Goal: Task Accomplishment & Management: Complete application form

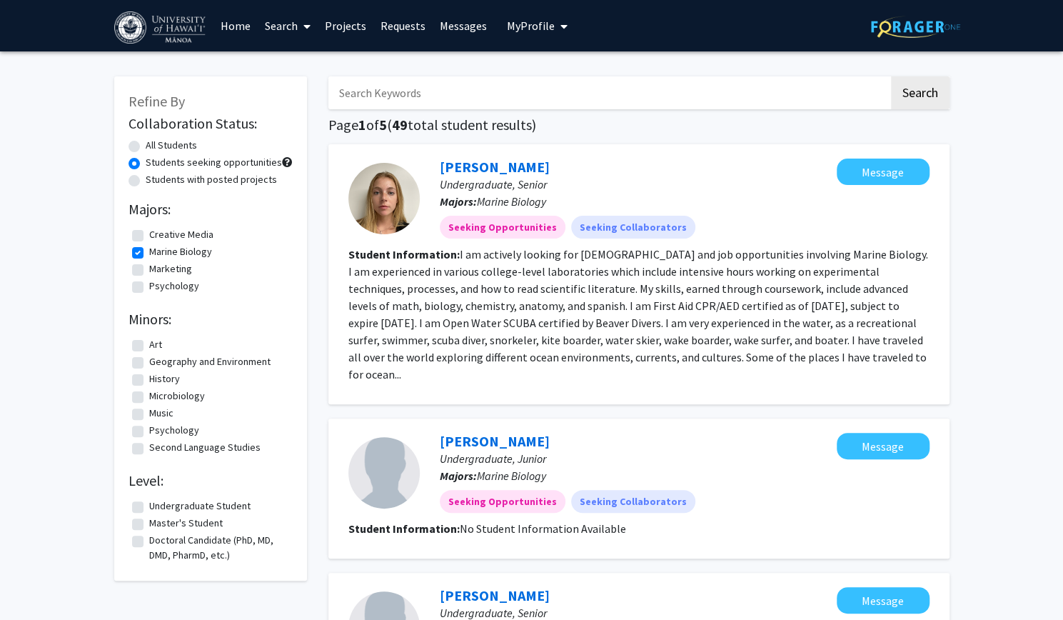
click at [347, 28] on link "Projects" at bounding box center [346, 26] width 56 height 50
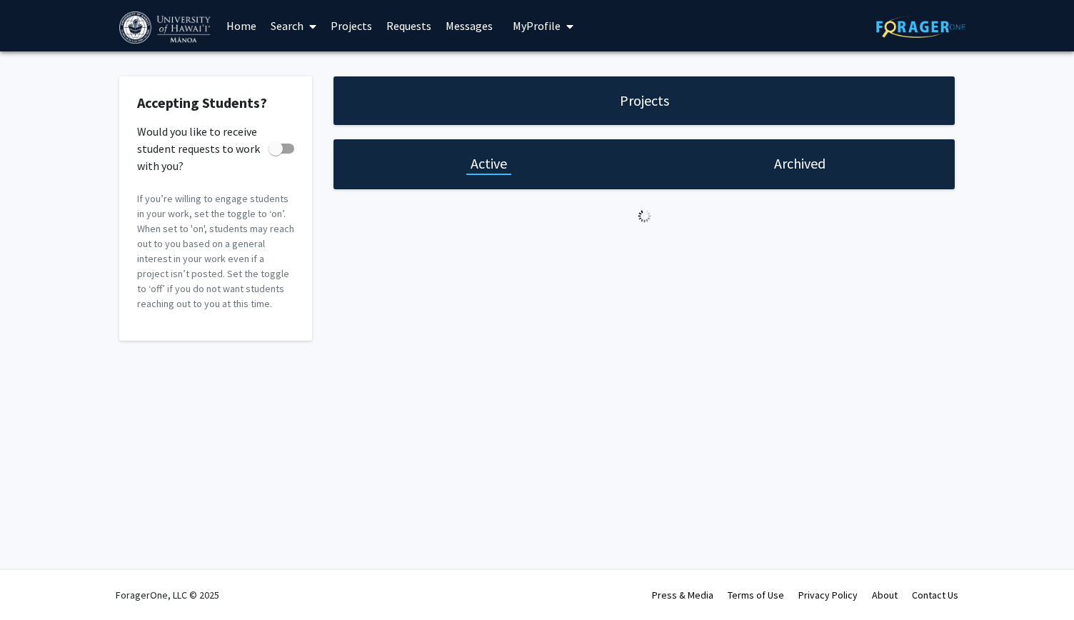
checkbox input "true"
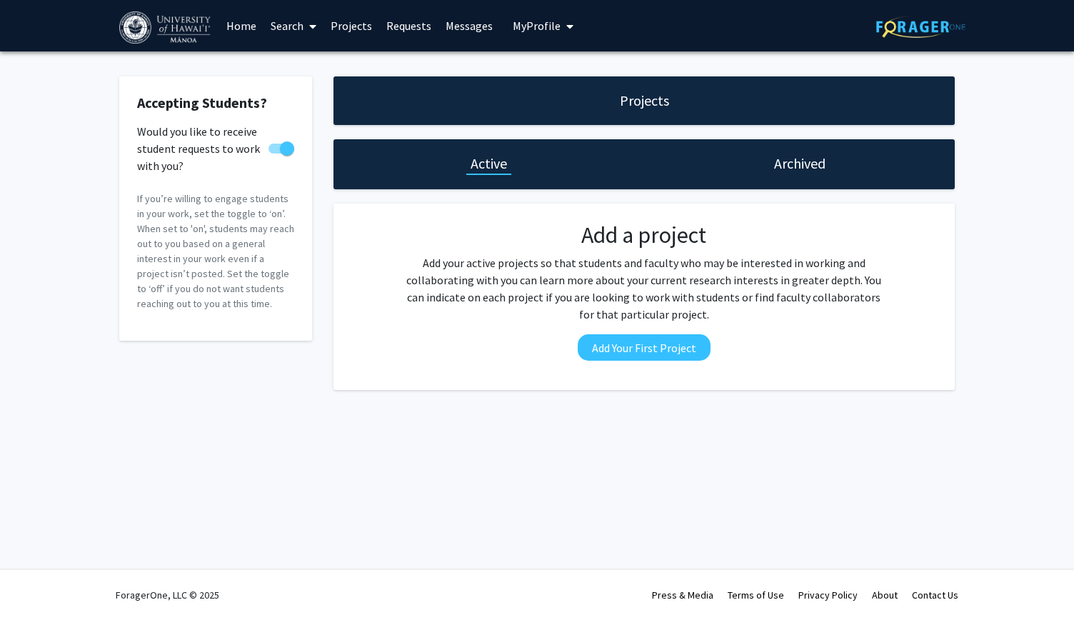
click at [296, 30] on link "Search" at bounding box center [294, 26] width 60 height 50
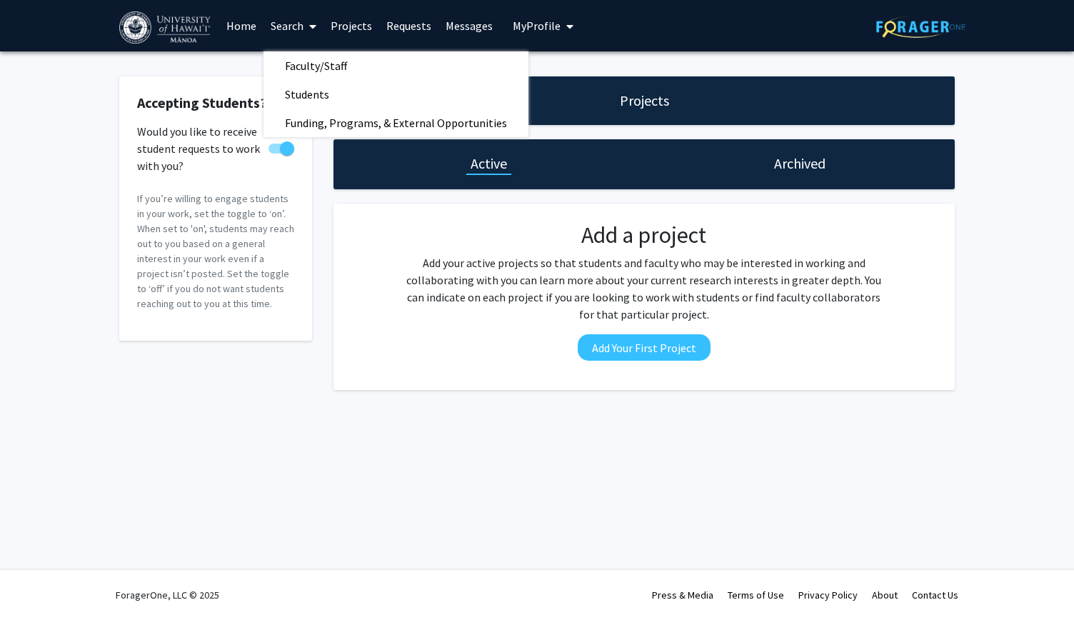
click at [419, 25] on link "Requests" at bounding box center [408, 26] width 59 height 50
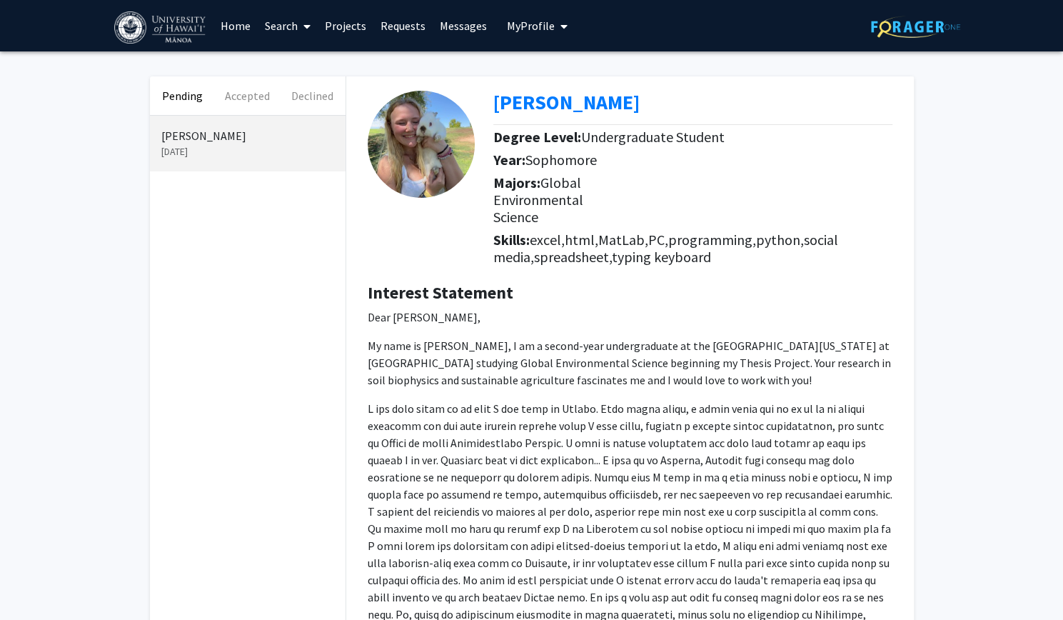
click at [537, 28] on span "My Profile" at bounding box center [531, 26] width 48 height 14
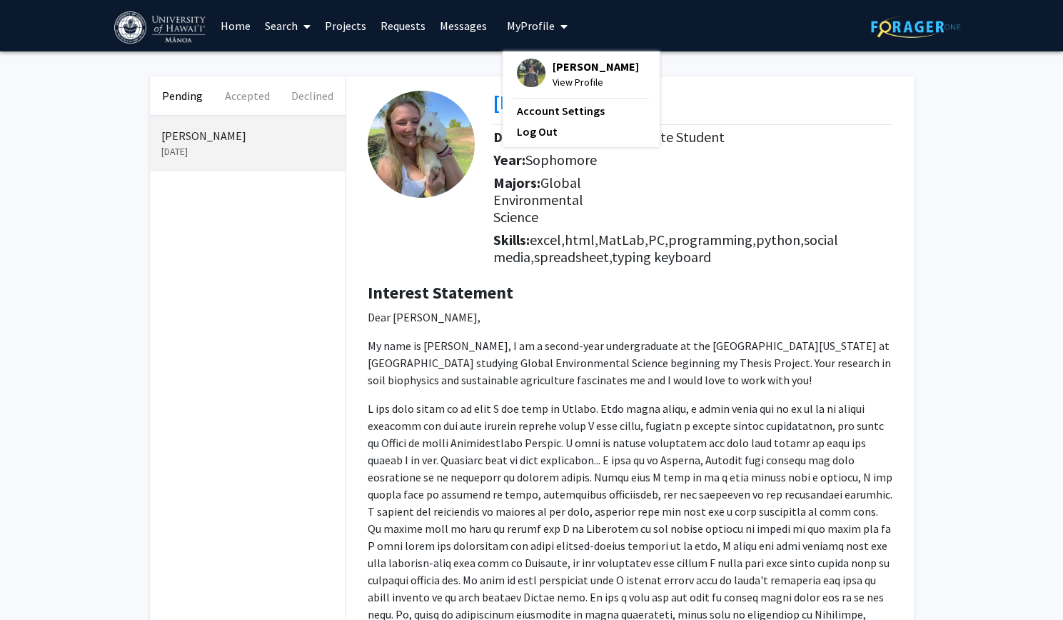
click at [231, 25] on link "Home" at bounding box center [236, 26] width 44 height 50
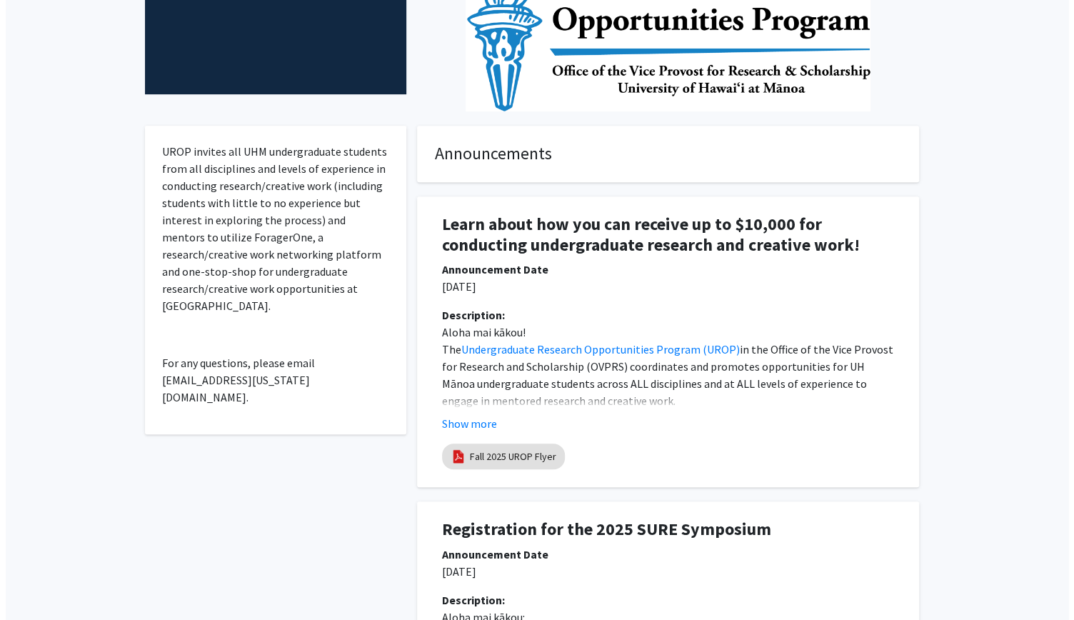
scroll to position [279, 0]
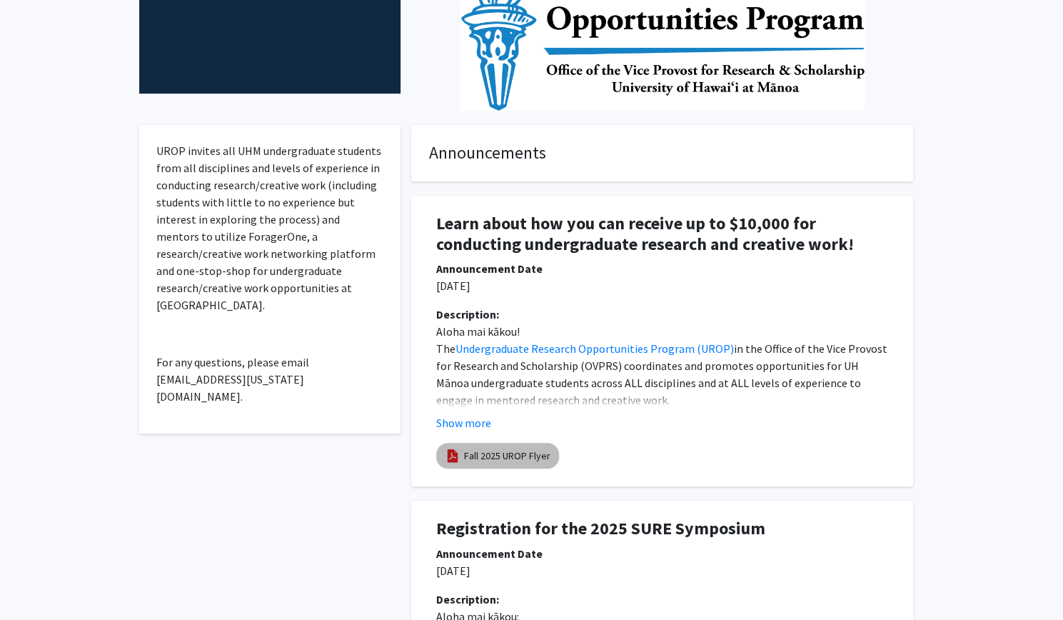
click at [499, 459] on link "Fall 2025 UROP Flyer" at bounding box center [507, 456] width 86 height 15
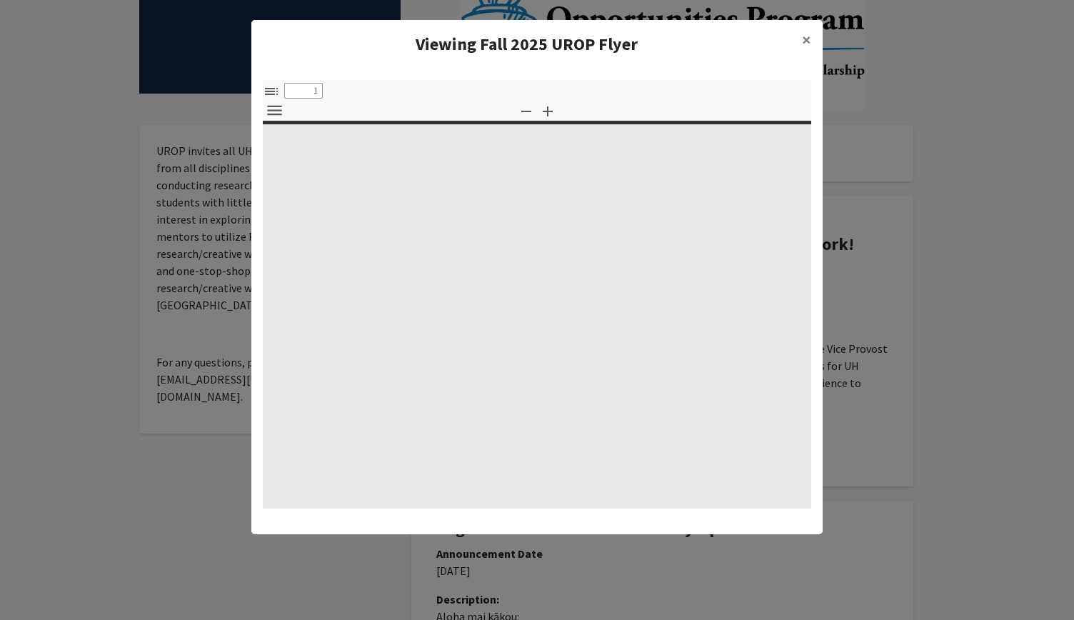
select select "custom"
type input "0"
select select "custom"
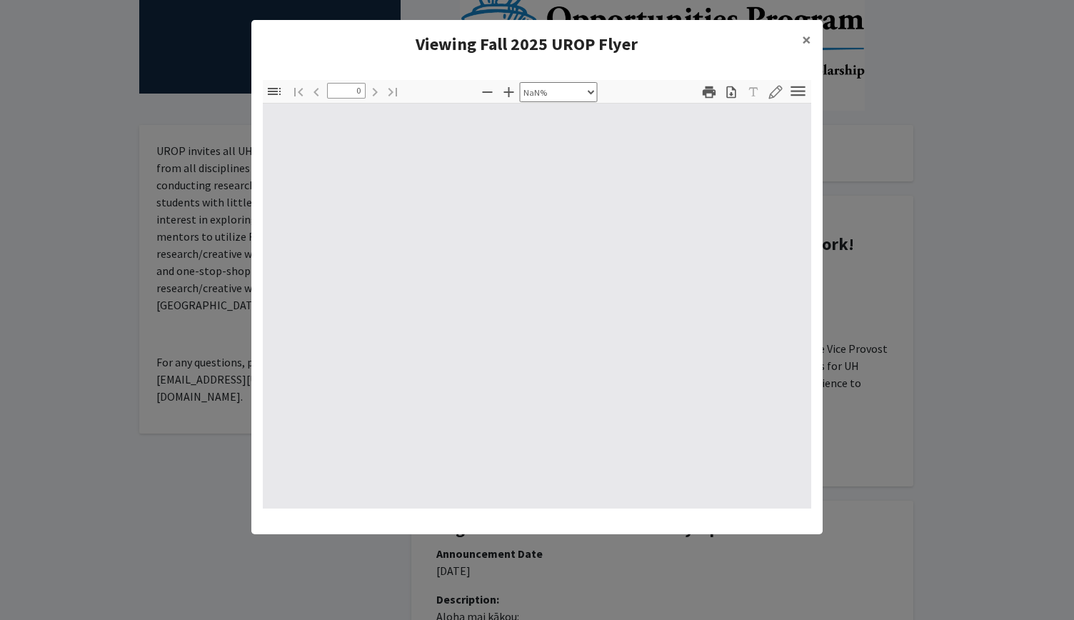
type input "1"
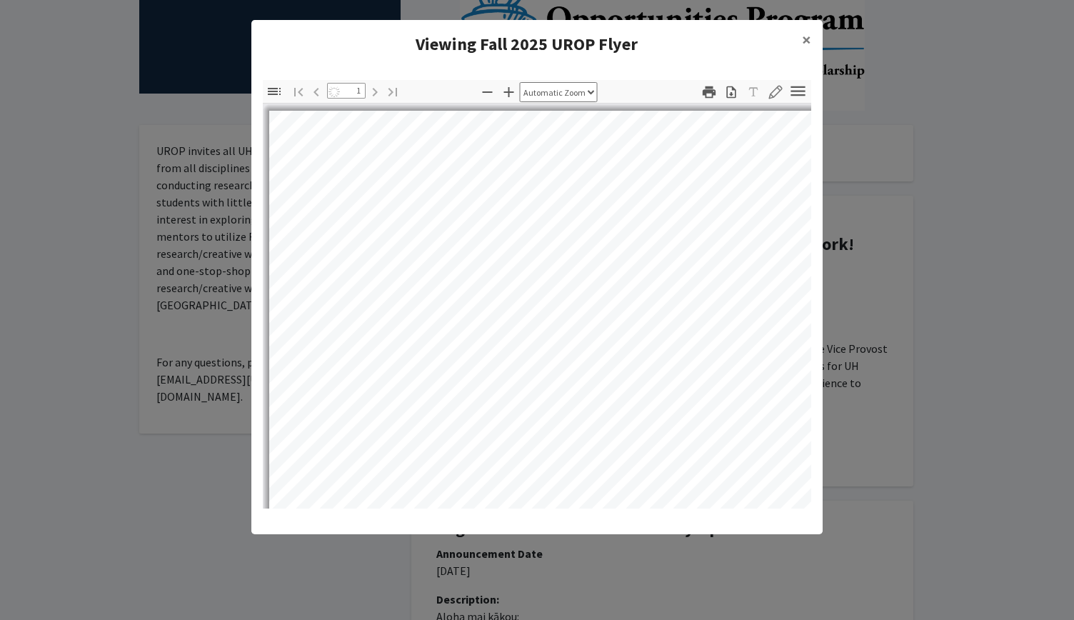
select select "auto"
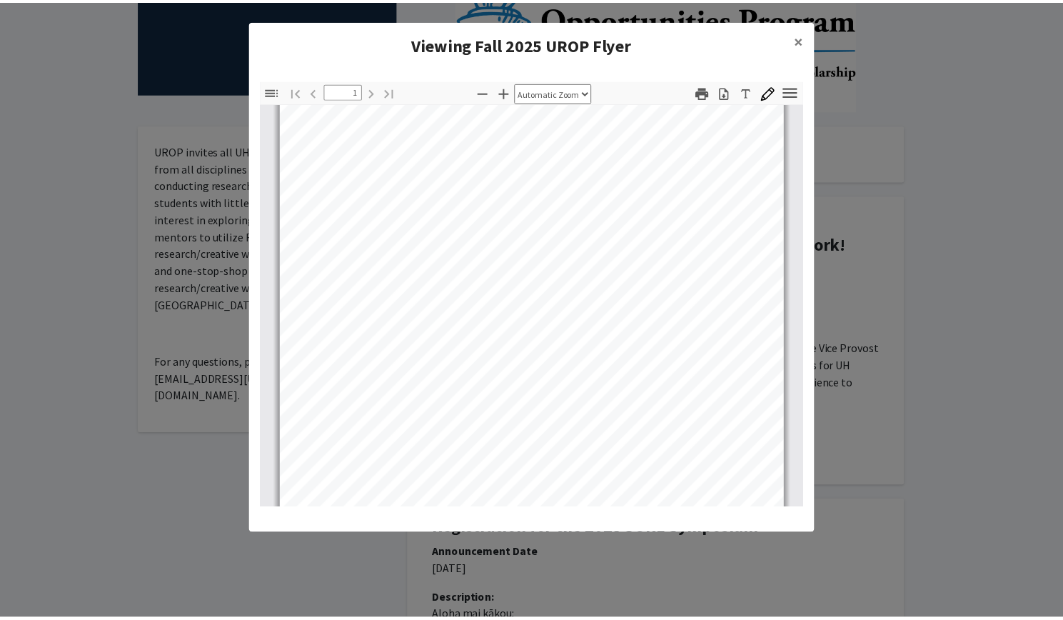
scroll to position [0, 0]
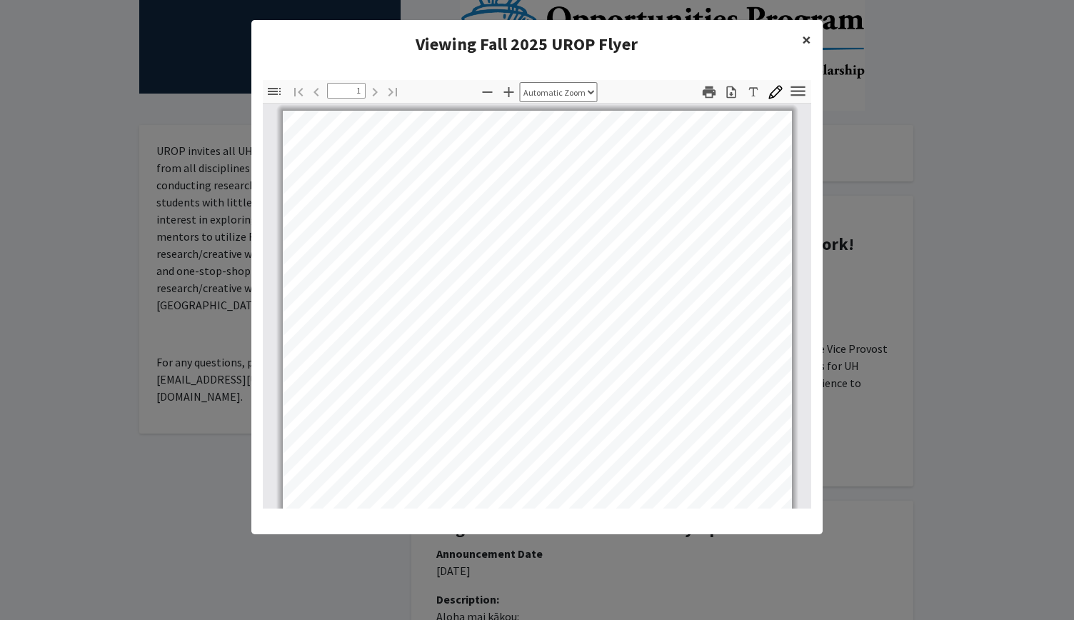
click at [805, 35] on span "×" at bounding box center [806, 40] width 9 height 22
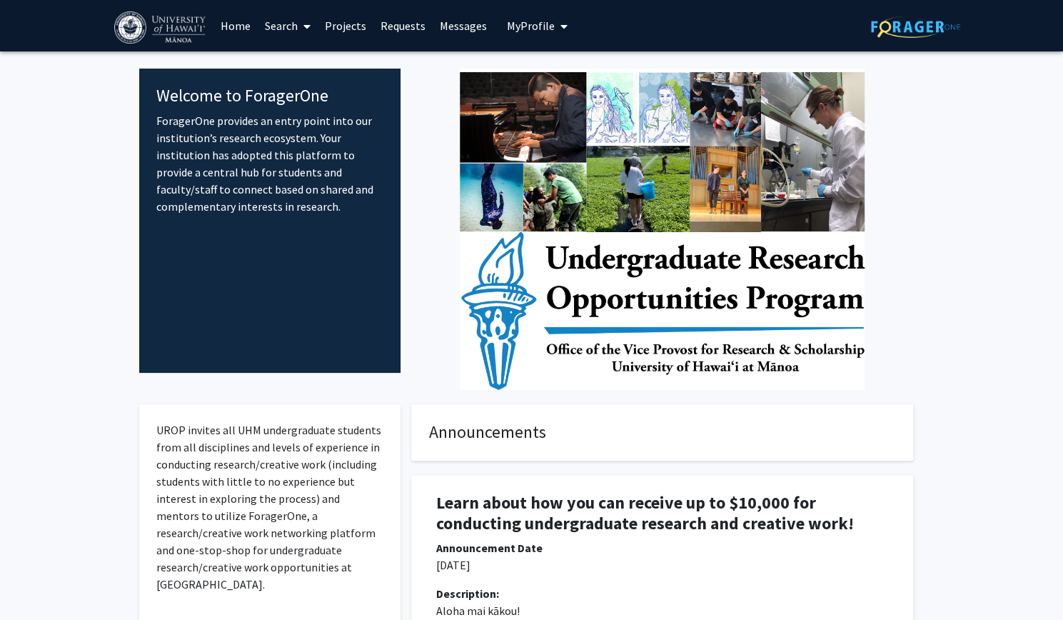
click at [237, 28] on link "Home" at bounding box center [236, 26] width 44 height 50
click at [346, 27] on link "Projects" at bounding box center [346, 26] width 56 height 50
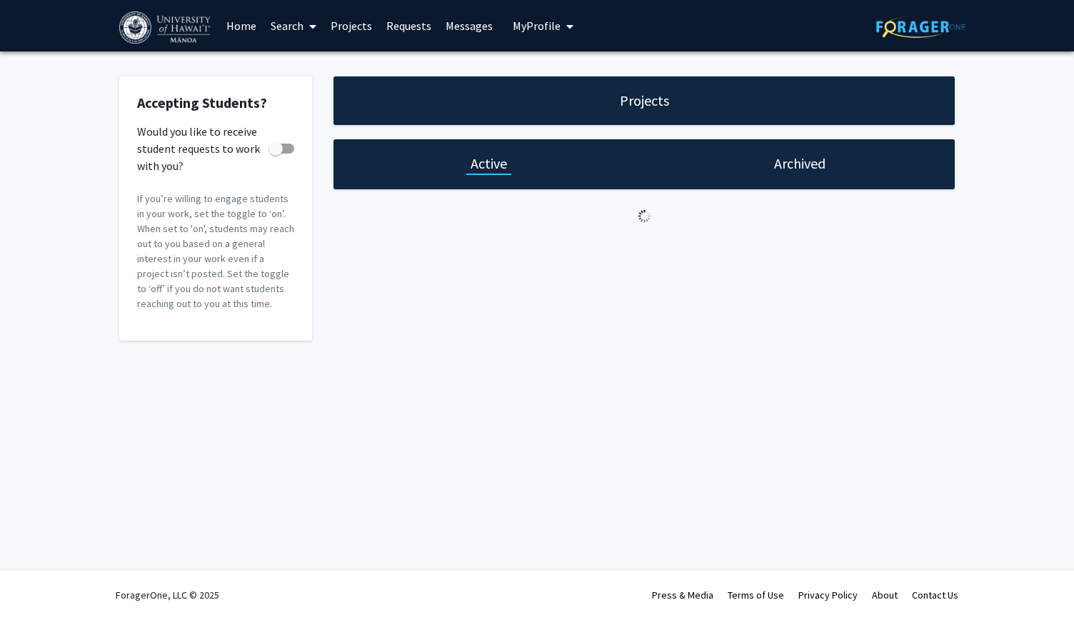
checkbox input "true"
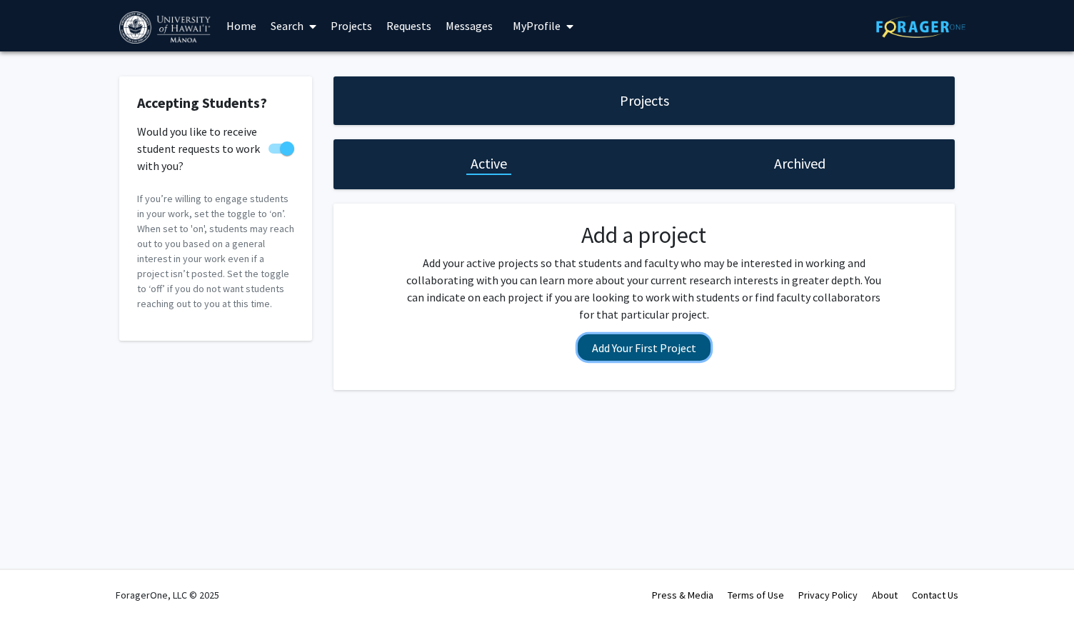
click at [644, 351] on button "Add Your First Project" at bounding box center [644, 347] width 133 height 26
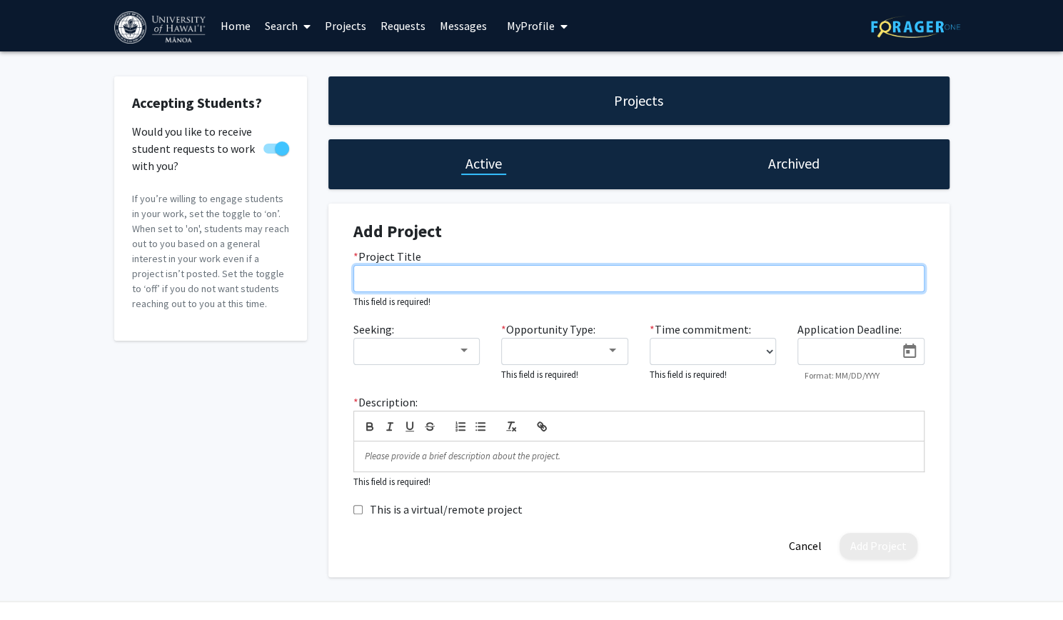
click at [413, 279] on input "* Project Title" at bounding box center [639, 278] width 571 height 27
click at [466, 286] on input "* Project Title" at bounding box center [639, 278] width 571 height 27
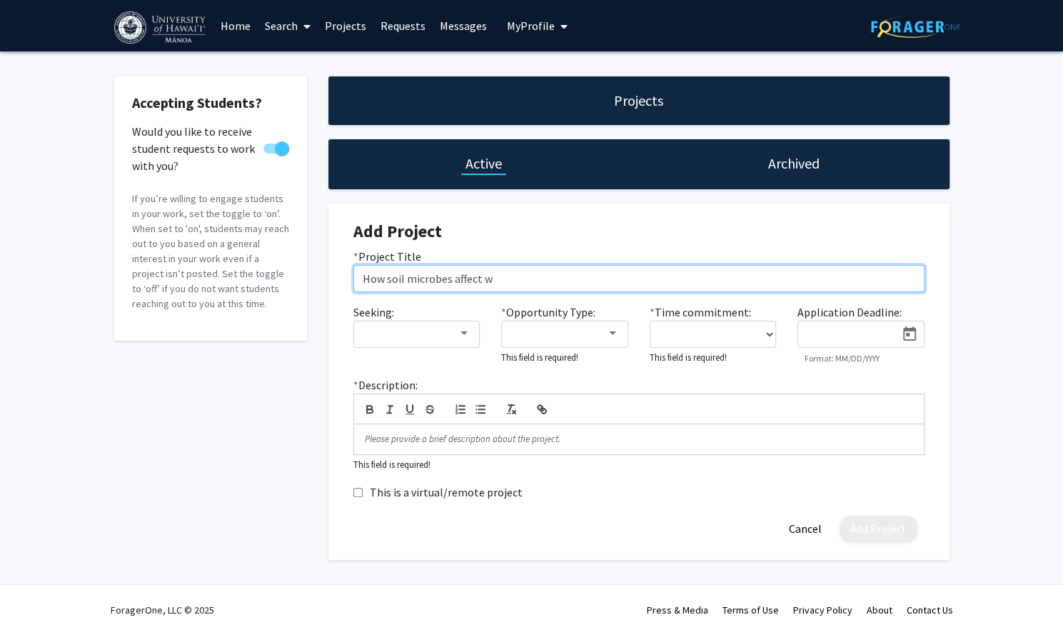
type input "How soil microbes affect"
click at [401, 281] on input "How soil microbes affect" at bounding box center [639, 278] width 571 height 27
type input "How microbes affect"
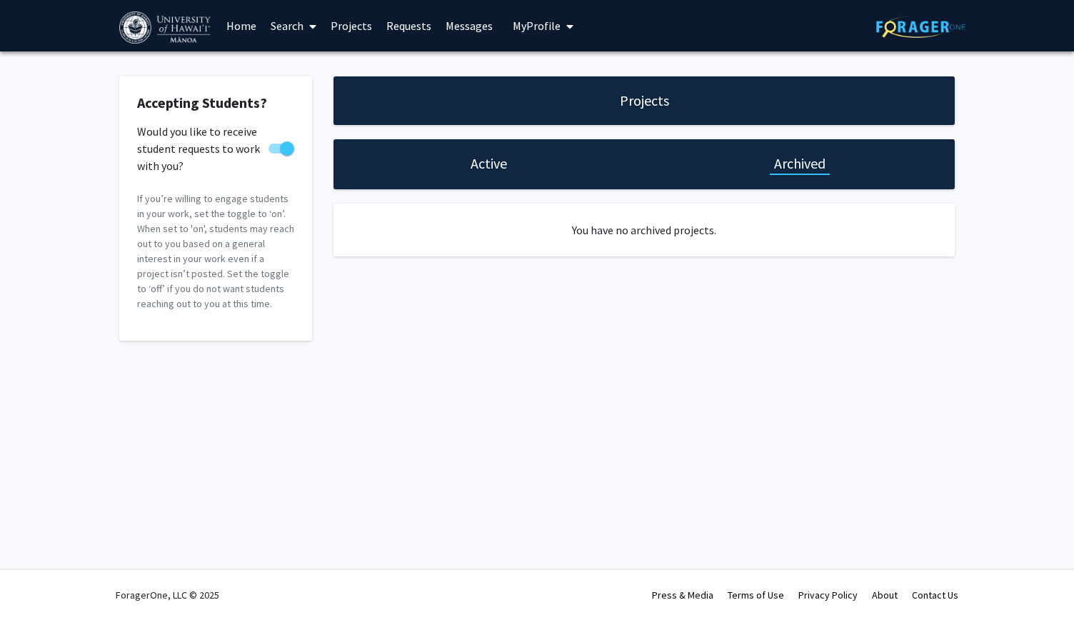
click at [494, 176] on div "Active" at bounding box center [489, 164] width 311 height 50
click at [485, 165] on h1 "Active" at bounding box center [489, 164] width 36 height 20
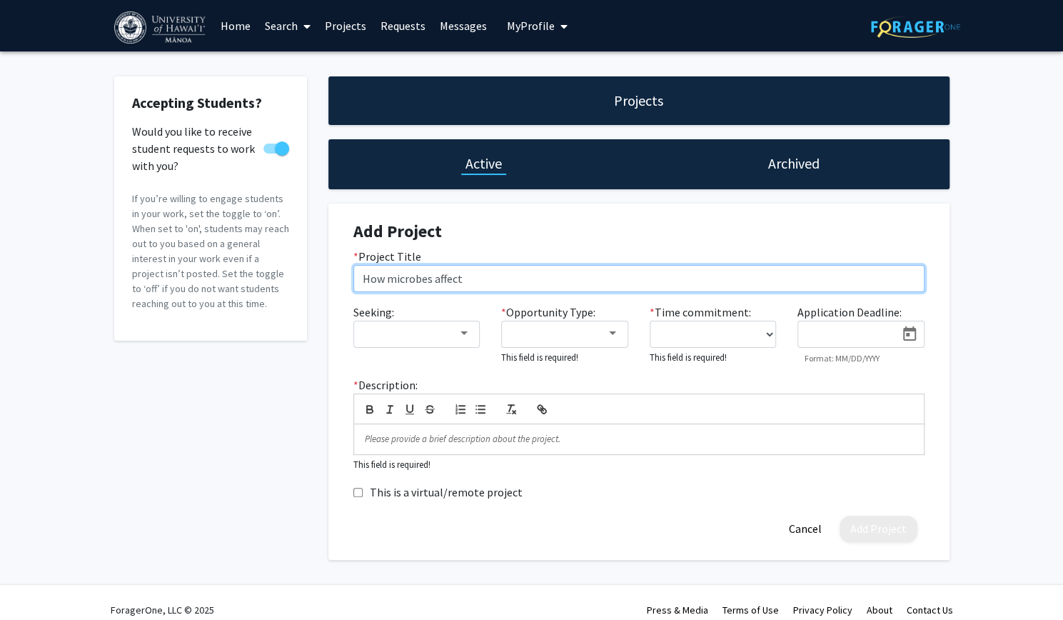
click at [473, 278] on input "How microbes affect" at bounding box center [639, 278] width 571 height 27
type input "H"
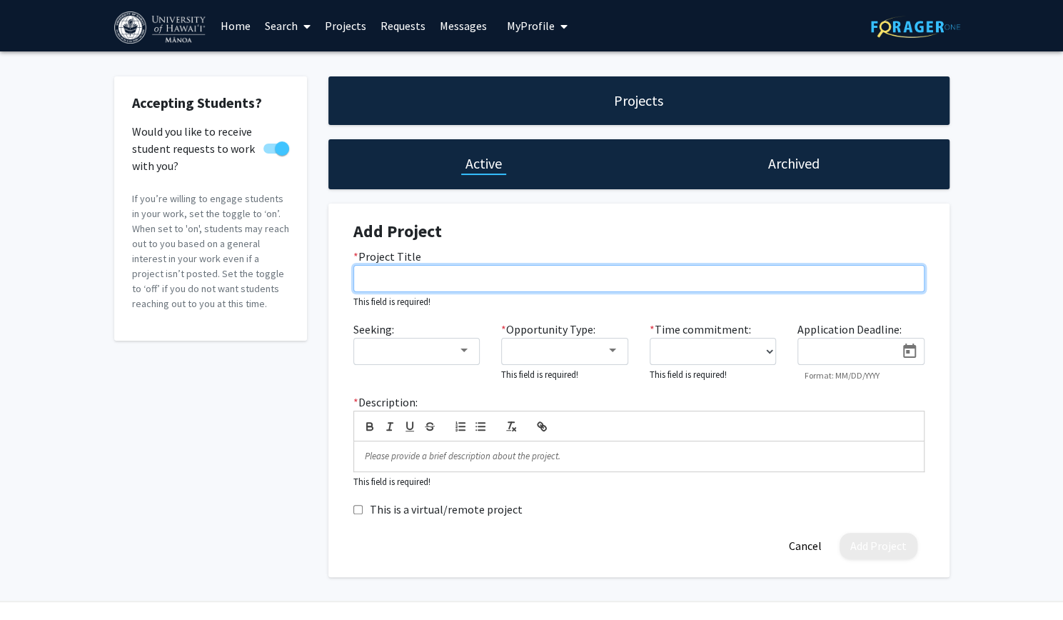
type input "i"
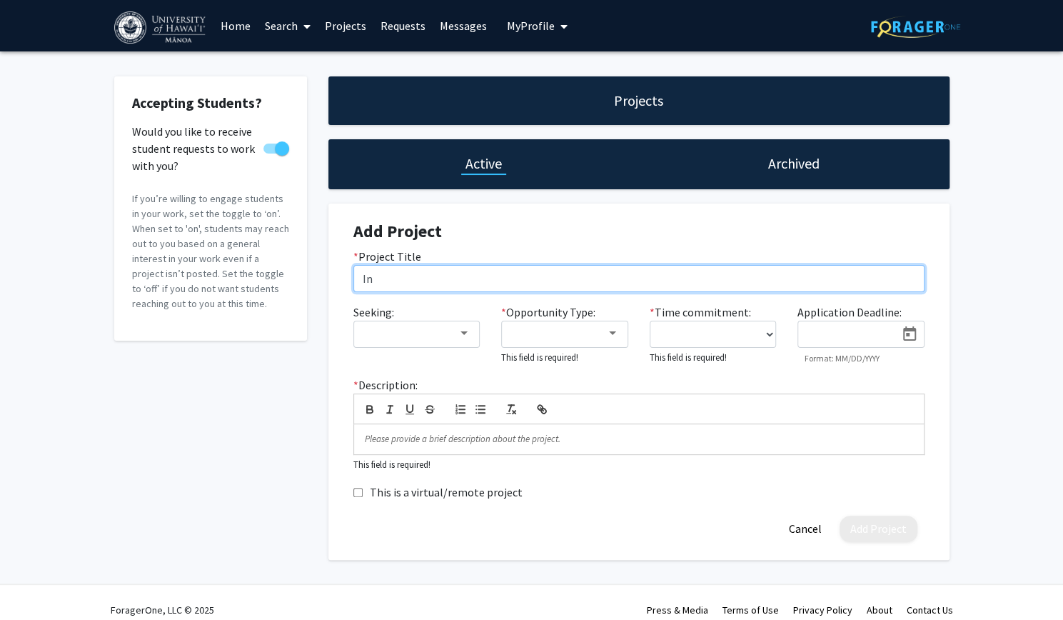
type input "I"
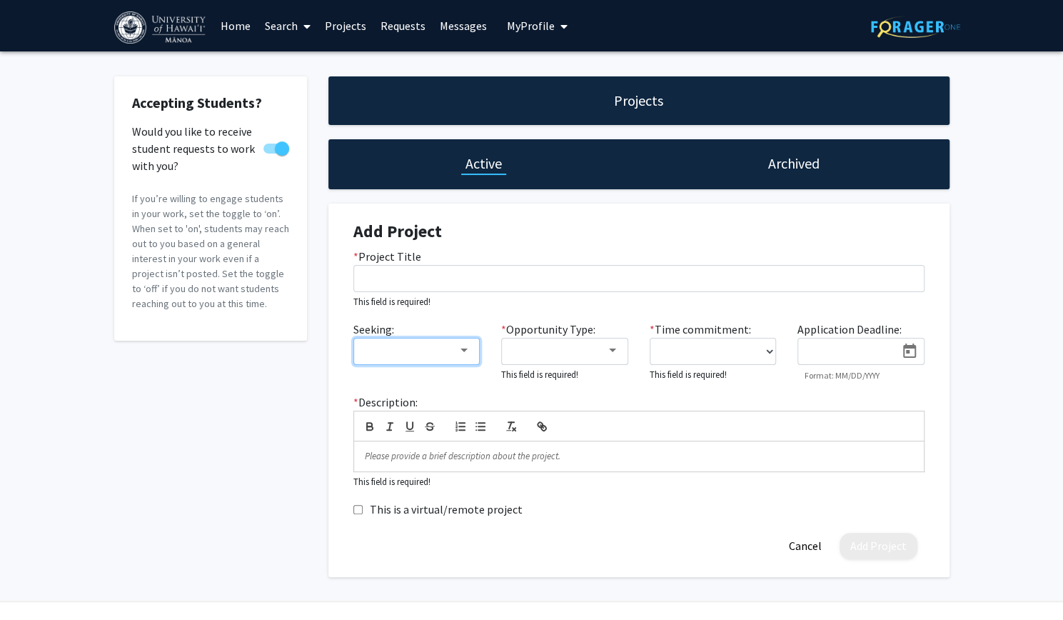
click at [470, 352] on div at bounding box center [464, 350] width 13 height 11
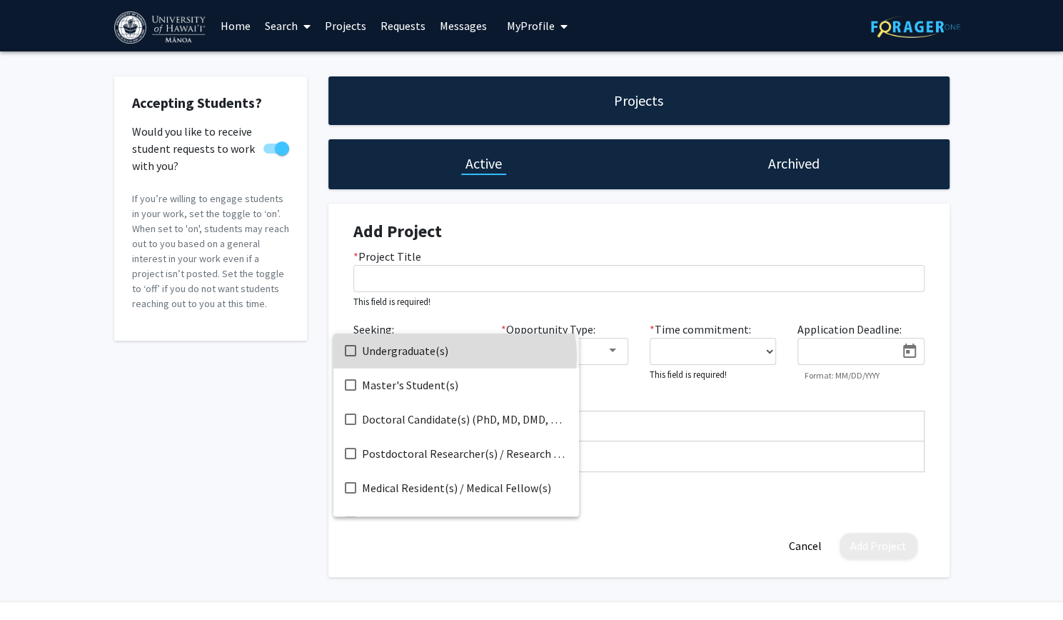
click at [454, 356] on span "Undergraduate(s)" at bounding box center [465, 351] width 206 height 34
click at [611, 353] on div at bounding box center [531, 310] width 1063 height 620
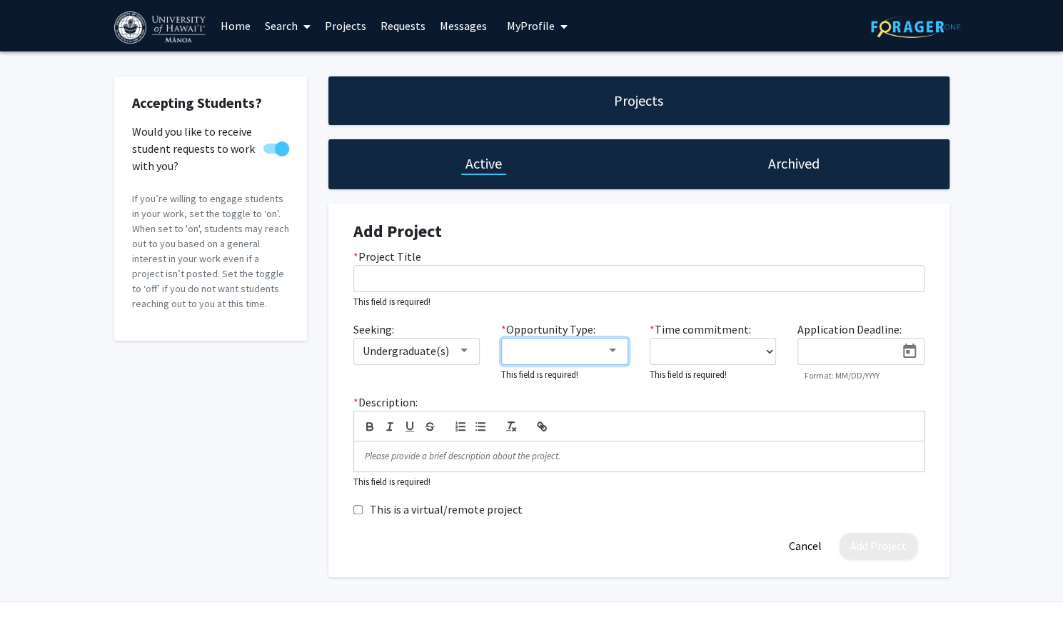
click at [611, 353] on div at bounding box center [612, 350] width 13 height 11
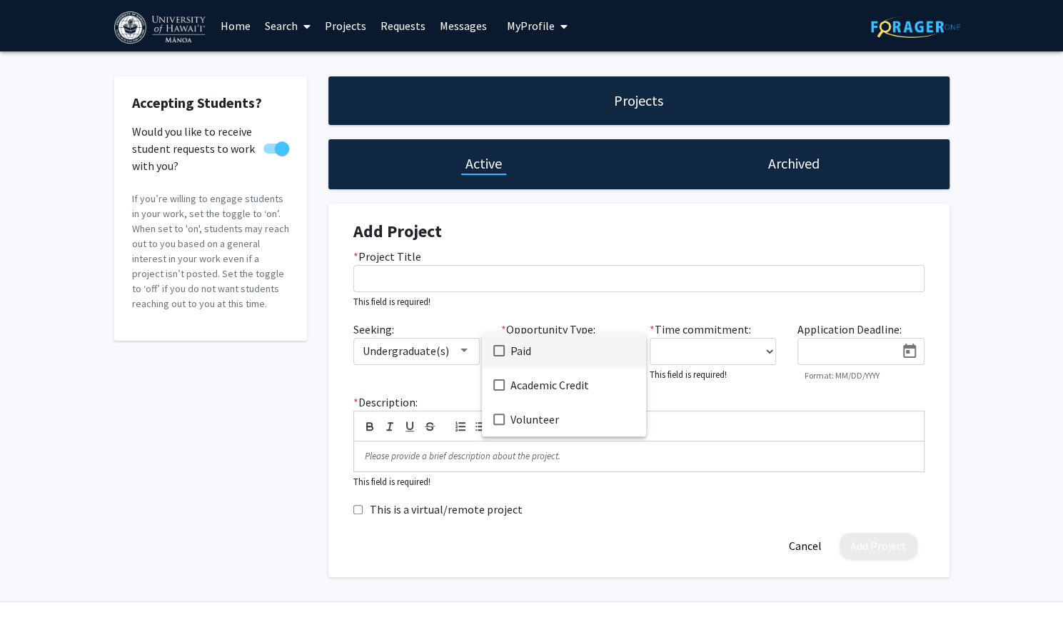
click at [597, 352] on span "Paid" at bounding box center [573, 351] width 124 height 34
click at [519, 384] on span "Academic Credit" at bounding box center [573, 385] width 124 height 34
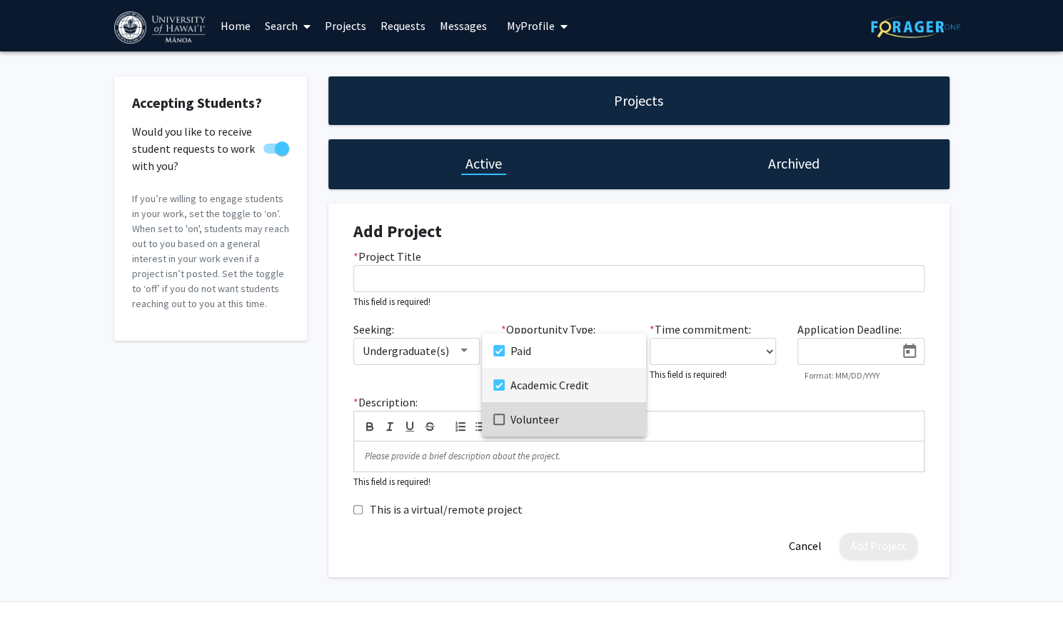
click at [508, 415] on mat-option "Volunteer" at bounding box center [564, 419] width 164 height 34
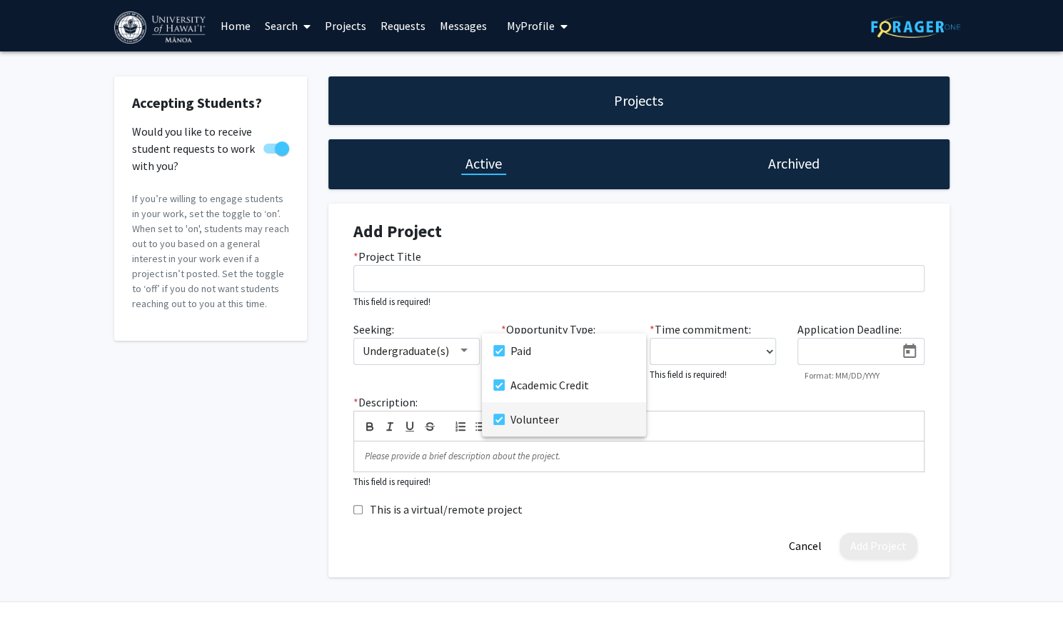
click at [707, 355] on div at bounding box center [531, 310] width 1063 height 620
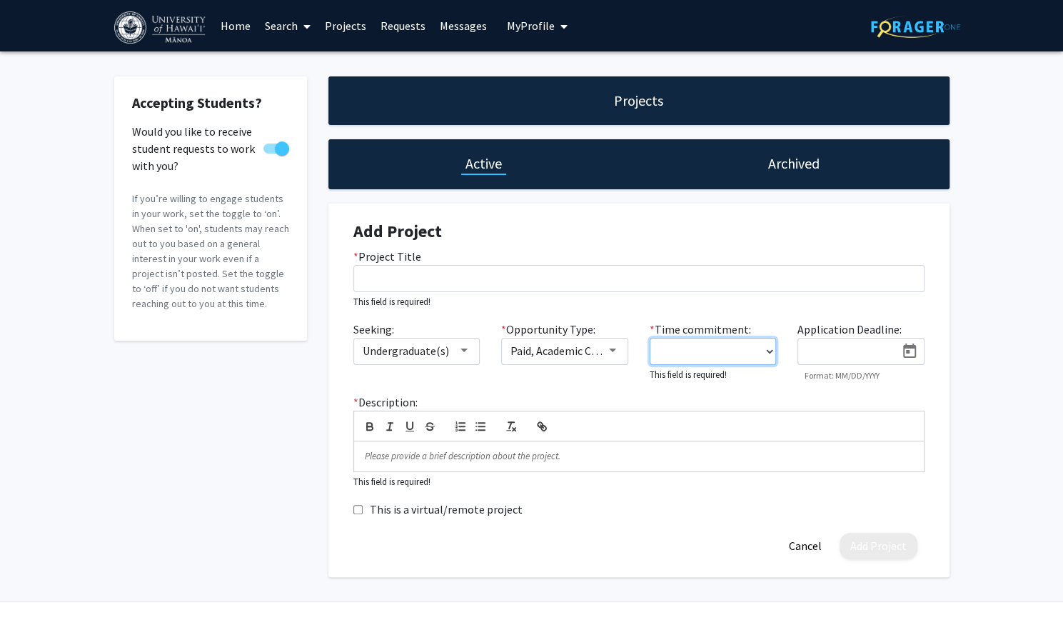
click at [757, 354] on select "0 - 5 hours/week 5 - 10 hours/week 10 - 15 hours/week 15 - 20 hours/week 20 - 3…" at bounding box center [713, 351] width 127 height 27
click at [734, 338] on select "0 - 5 hours/week 5 - 10 hours/week 10 - 15 hours/week 15 - 20 hours/week 20 - 3…" at bounding box center [713, 351] width 127 height 27
select select "10 - 15"
click at [650, 338] on select "0 - 5 hours/week 5 - 10 hours/week 10 - 15 hours/week 15 - 20 hours/week 20 - 3…" at bounding box center [713, 351] width 127 height 27
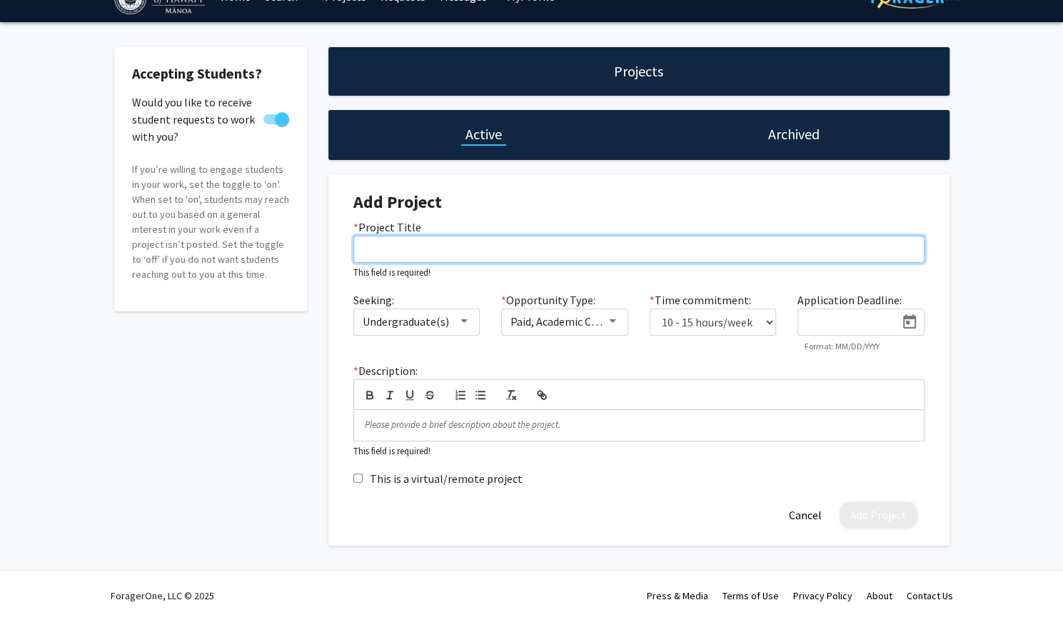
click at [484, 249] on input "* Project Title" at bounding box center [639, 249] width 571 height 27
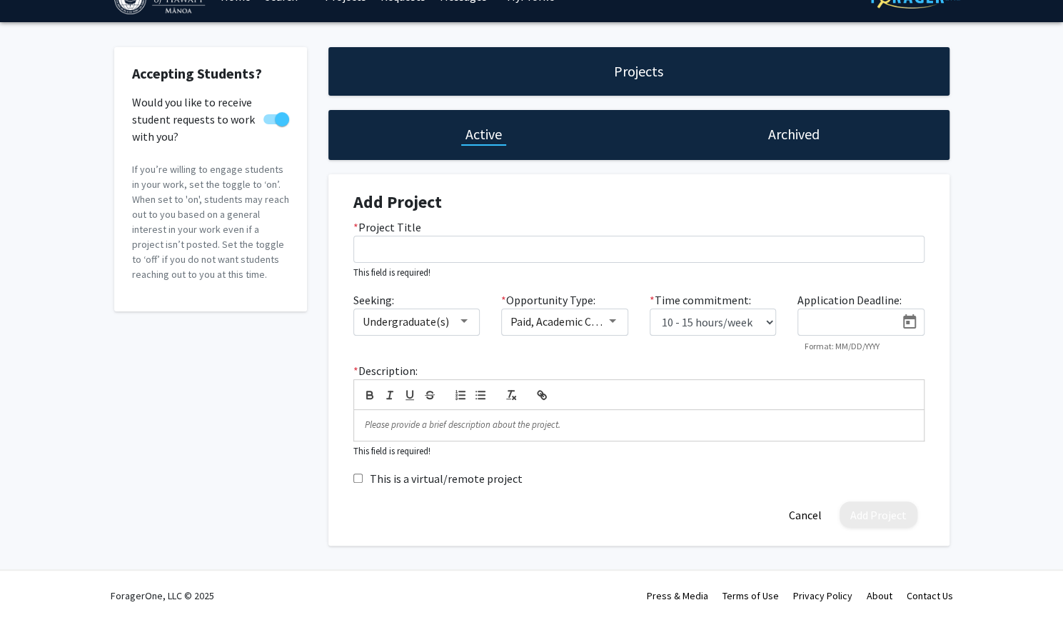
click at [911, 319] on icon "Open calendar" at bounding box center [909, 322] width 17 height 17
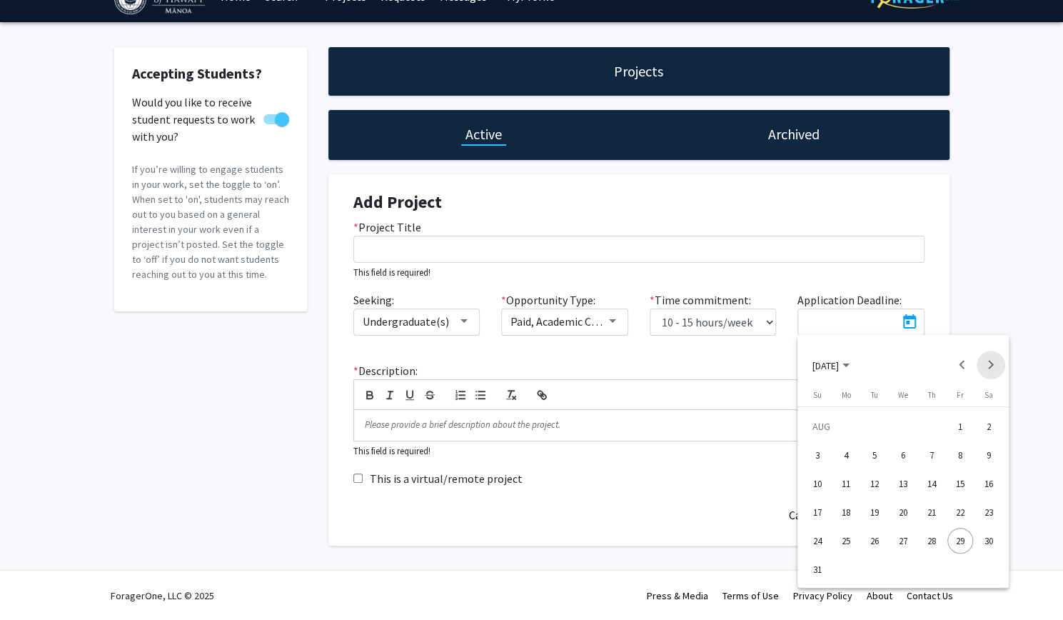
click at [987, 366] on button "Next month" at bounding box center [991, 365] width 29 height 29
click at [850, 504] on div "15" at bounding box center [847, 512] width 26 height 26
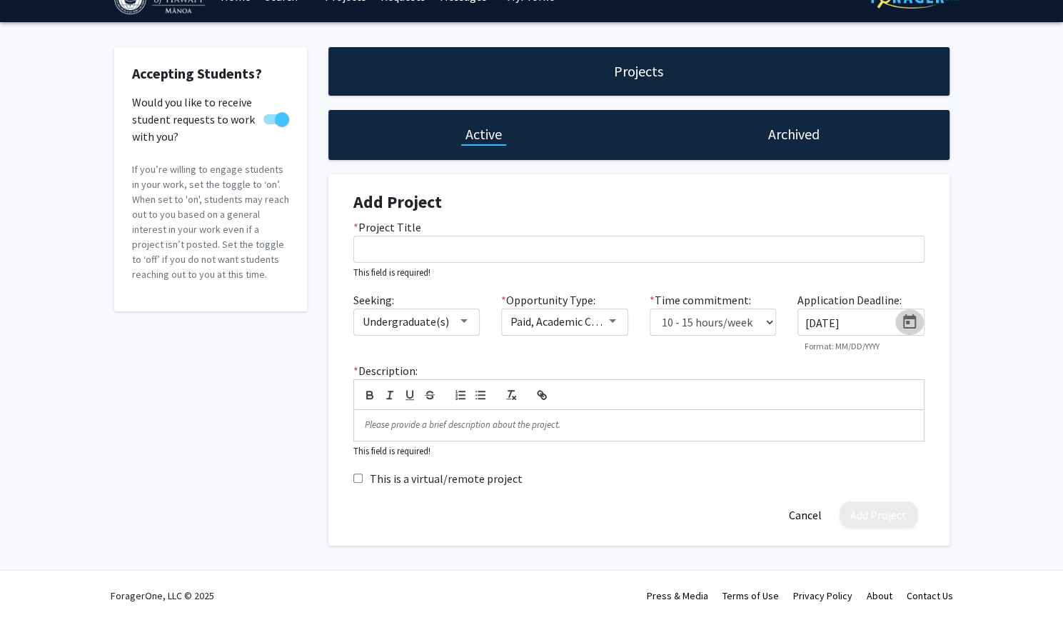
click at [909, 324] on icon "Open calendar" at bounding box center [909, 322] width 17 height 17
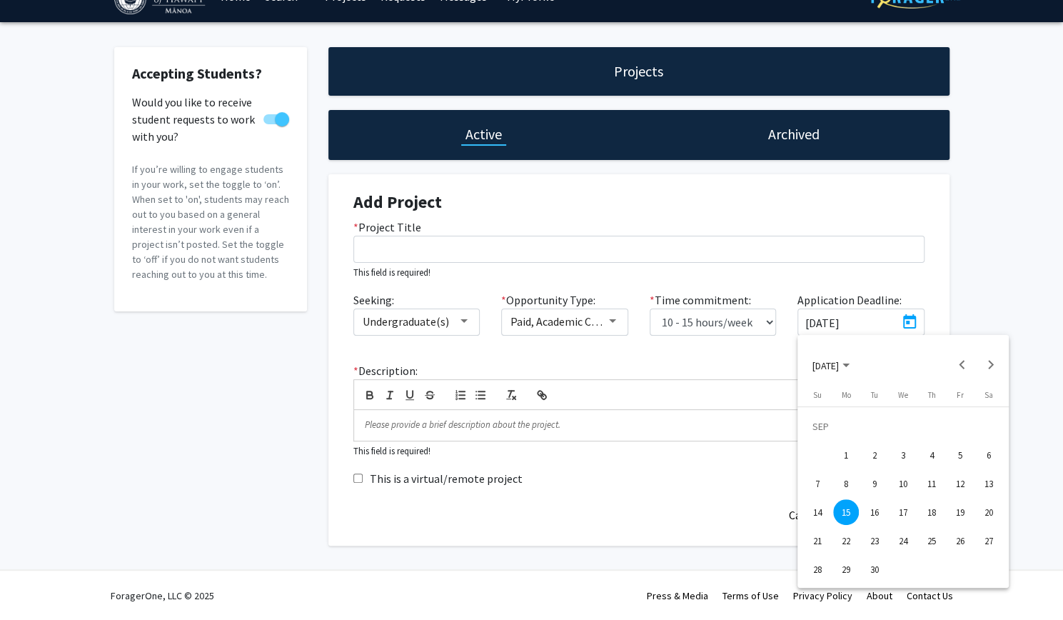
click at [847, 488] on div "8" at bounding box center [847, 484] width 26 height 26
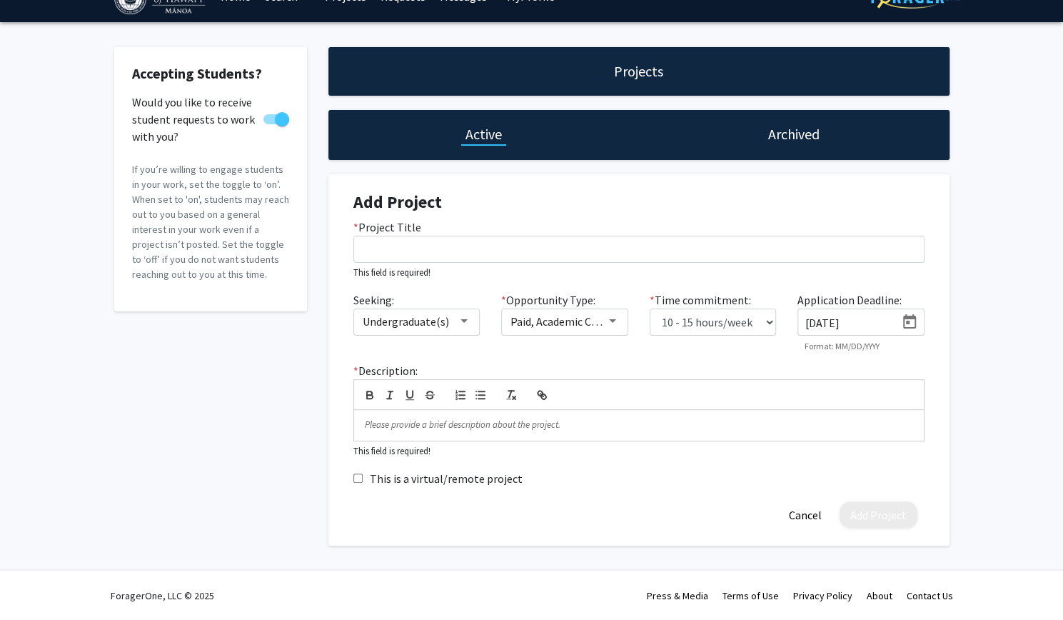
click at [681, 365] on div "* Description: This field is required!" at bounding box center [639, 410] width 593 height 96
click at [909, 324] on icon "Open calendar" at bounding box center [909, 321] width 13 height 14
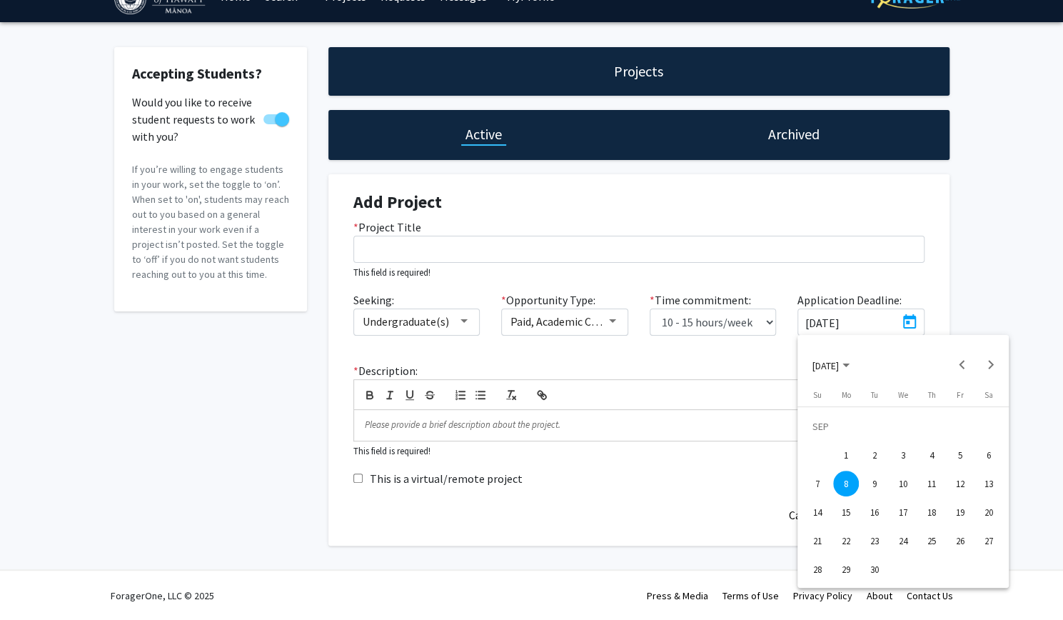
click at [961, 489] on div "12" at bounding box center [961, 484] width 26 height 26
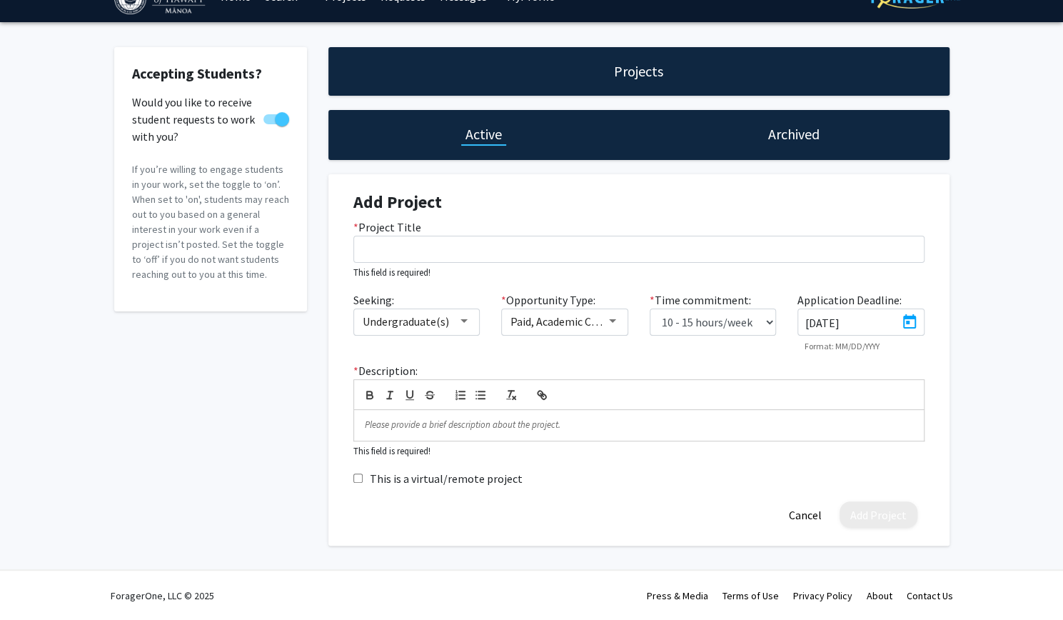
type input "[DATE]"
click at [974, 323] on div "Accepting Students? Would you like to receive student requests to work with you…" at bounding box center [531, 300] width 1063 height 556
click at [417, 424] on p at bounding box center [639, 425] width 549 height 13
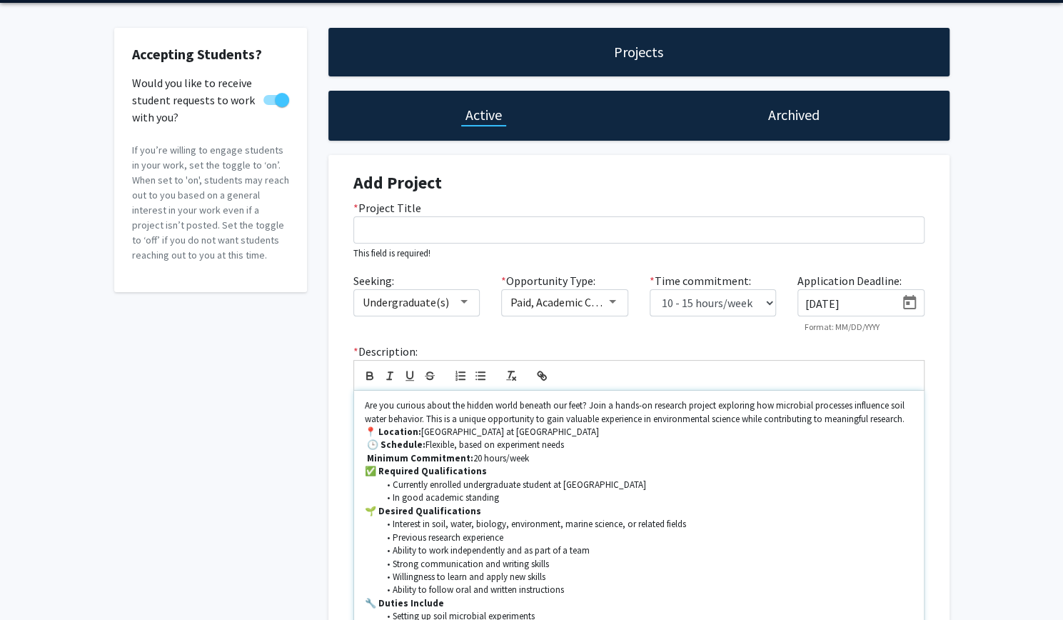
scroll to position [86, 0]
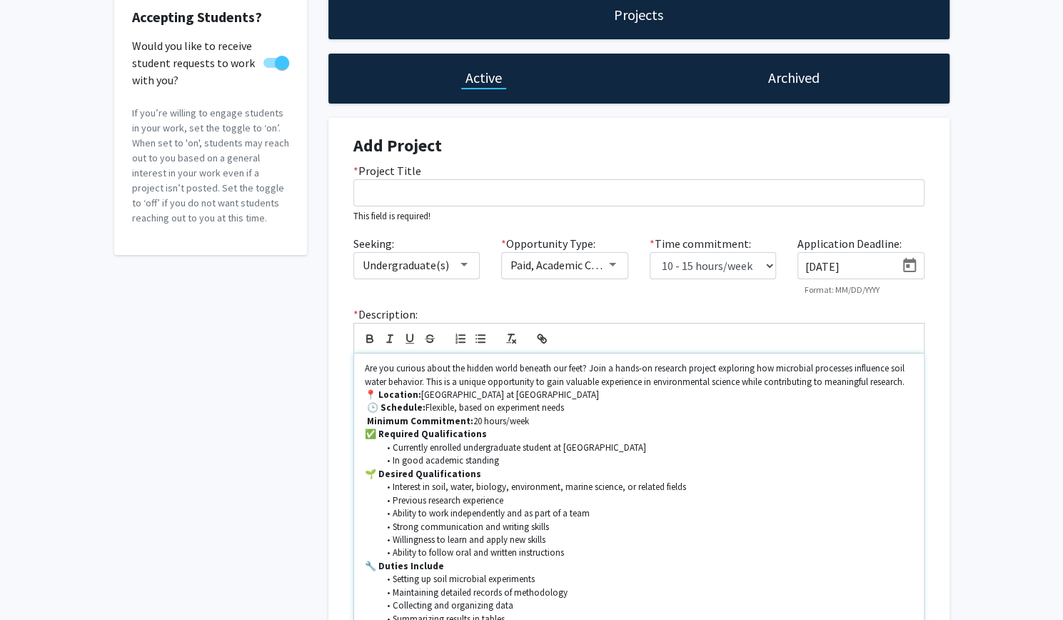
click at [914, 382] on div "Are you curious about the hidden world beneath our feet? Join a hands-on resear…" at bounding box center [639, 514] width 570 height 320
click at [377, 421] on strong "Minimum Commitment:" at bounding box center [420, 421] width 106 height 12
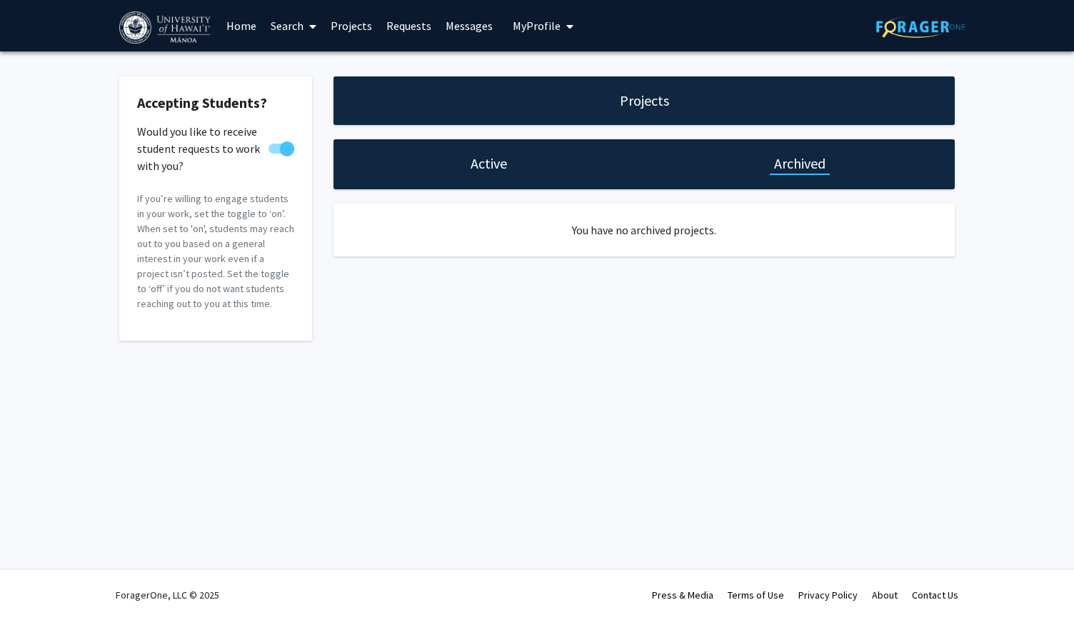
click at [490, 167] on h1 "Active" at bounding box center [489, 164] width 36 height 20
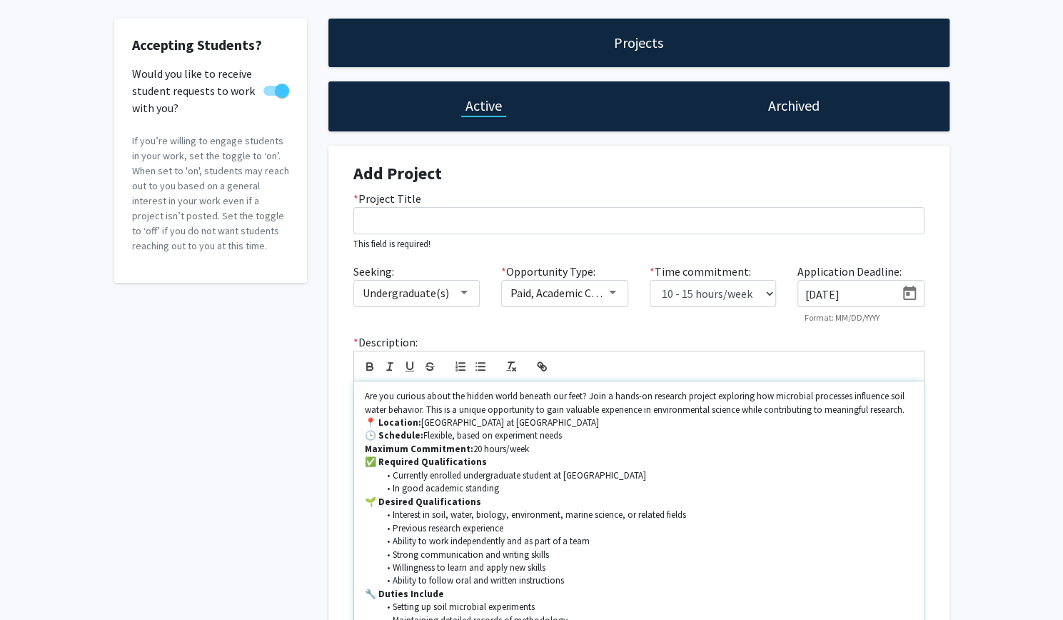
scroll to position [59, 0]
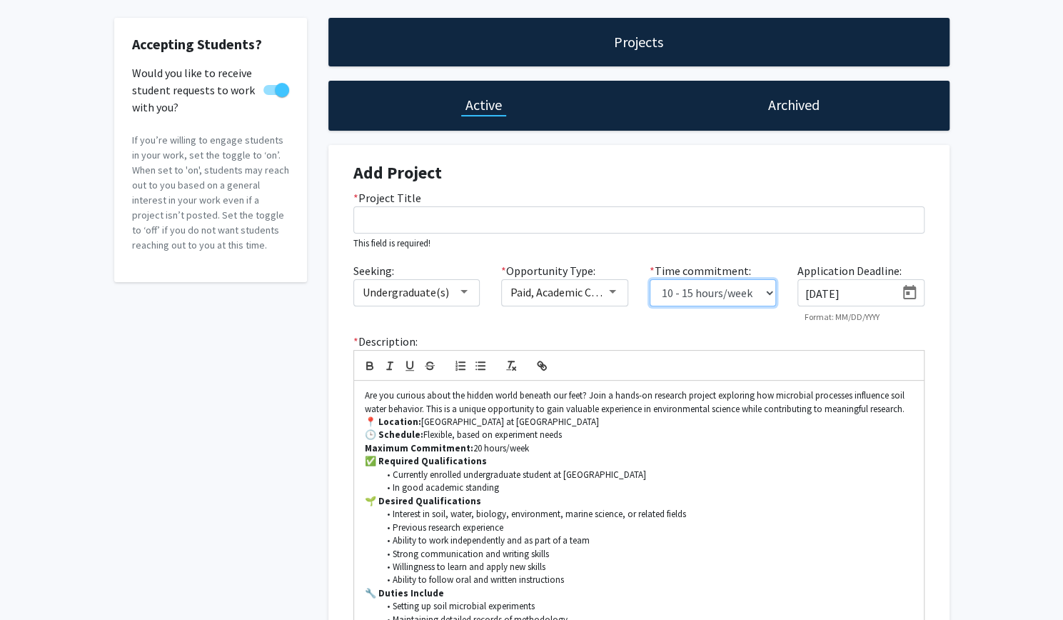
click at [759, 294] on select "0 - 5 hours/week 5 - 10 hours/week 10 - 15 hours/week 15 - 20 hours/week 20 - 3…" at bounding box center [713, 292] width 127 height 27
select select "15 - 20"
click at [650, 279] on select "0 - 5 hours/week 5 - 10 hours/week 10 - 15 hours/week 15 - 20 hours/week 20 - 3…" at bounding box center [713, 292] width 127 height 27
click at [569, 436] on p "🕒 Schedule: Flexible, based on experiment needs" at bounding box center [639, 435] width 549 height 13
click at [554, 449] on p "Maximum Commitment: 20 hours/week" at bounding box center [639, 448] width 549 height 13
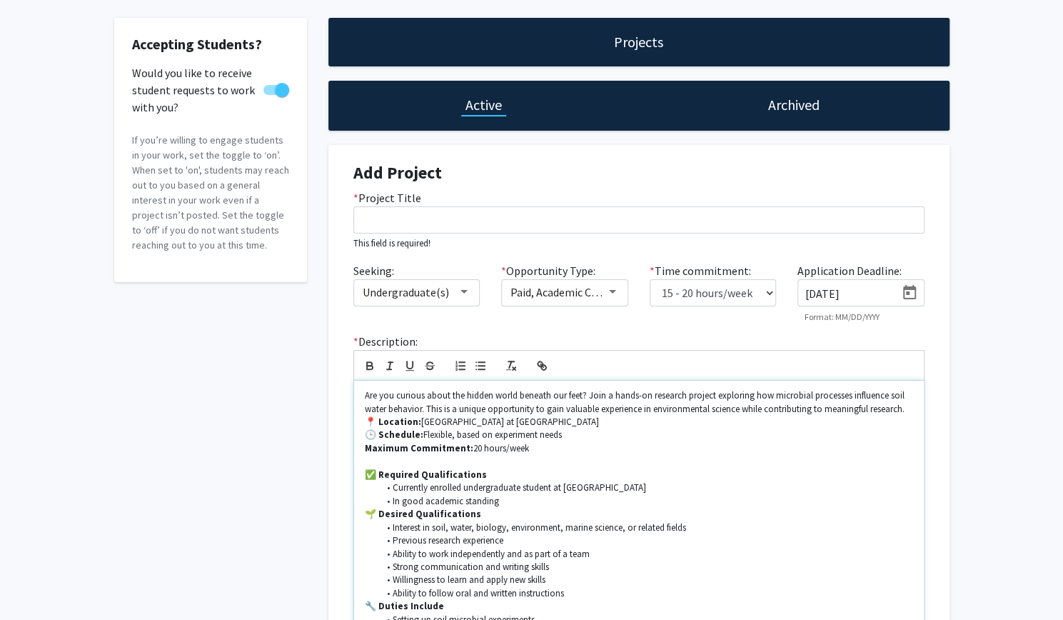
click at [914, 409] on div "Are you curious about the hidden world beneath our feet? Join a hands-on resear…" at bounding box center [639, 548] width 570 height 334
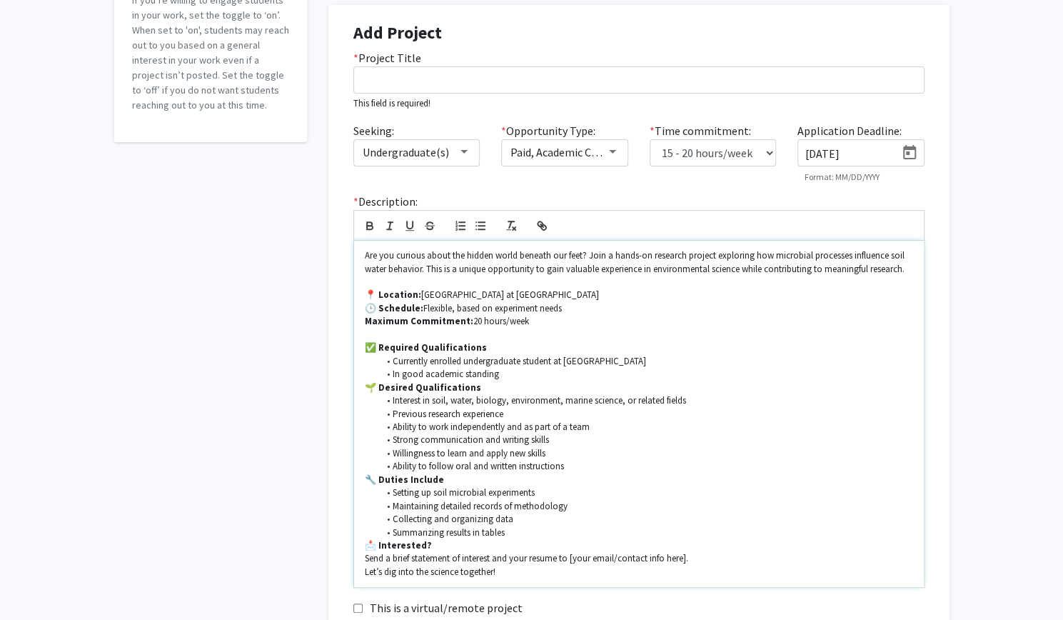
scroll to position [199, 0]
click at [514, 535] on li "Summarizing results in tables" at bounding box center [646, 532] width 535 height 13
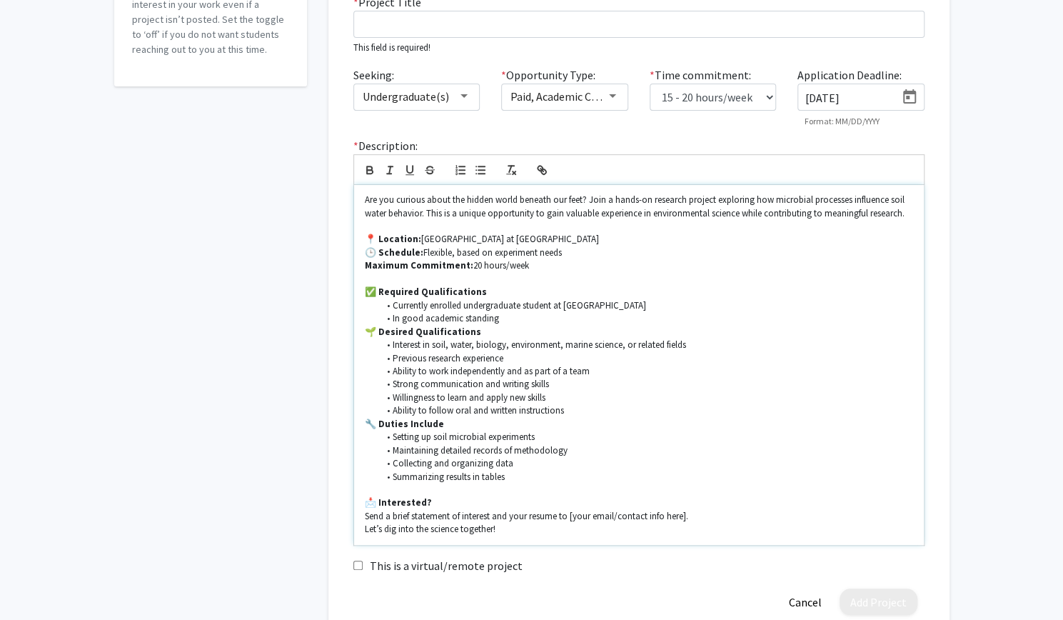
scroll to position [256, 0]
drag, startPoint x: 691, startPoint y: 515, endPoint x: 571, endPoint y: 519, distance: 120.0
click at [571, 519] on p "Send a brief statement of interest and your resume to [your email/contact info …" at bounding box center [639, 515] width 549 height 13
click at [428, 528] on p "Let’s dig into the science together!" at bounding box center [639, 527] width 549 height 13
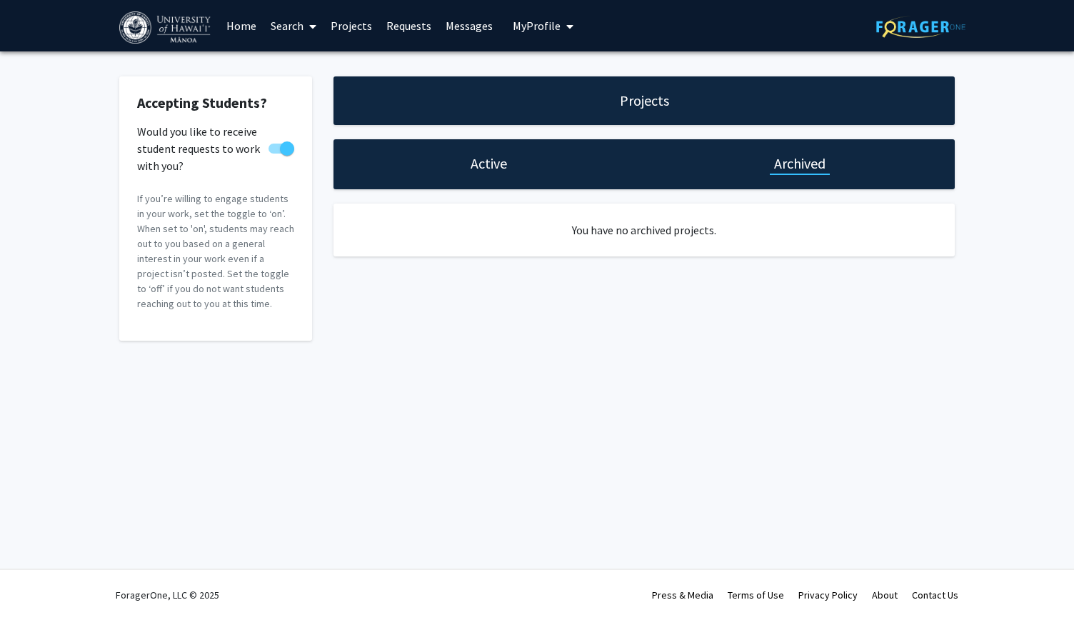
click at [487, 159] on h1 "Active" at bounding box center [489, 164] width 36 height 20
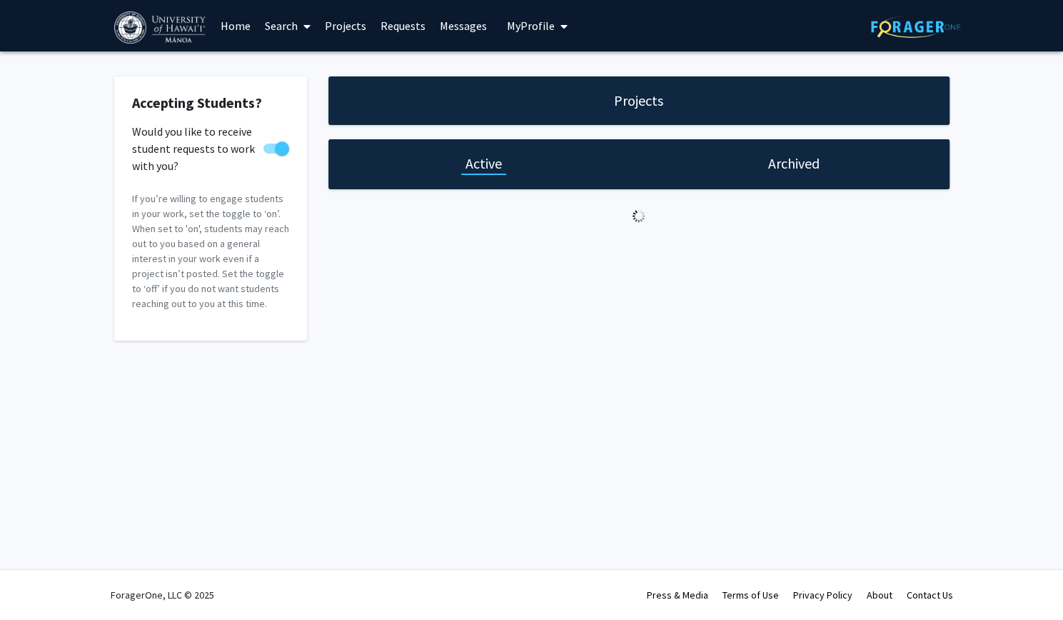
select select "15 - 20"
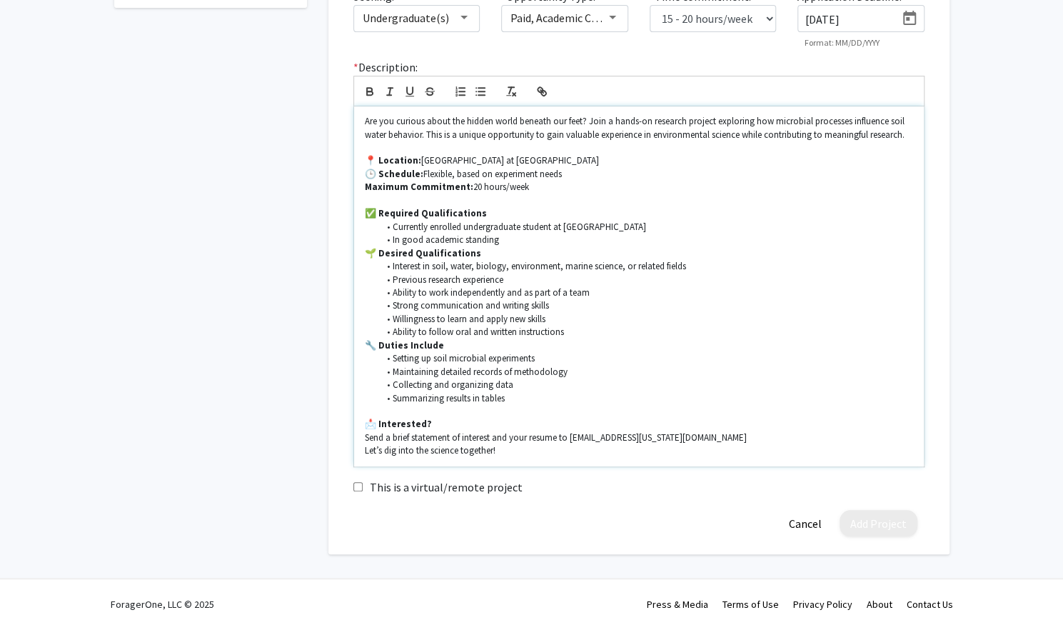
scroll to position [336, 0]
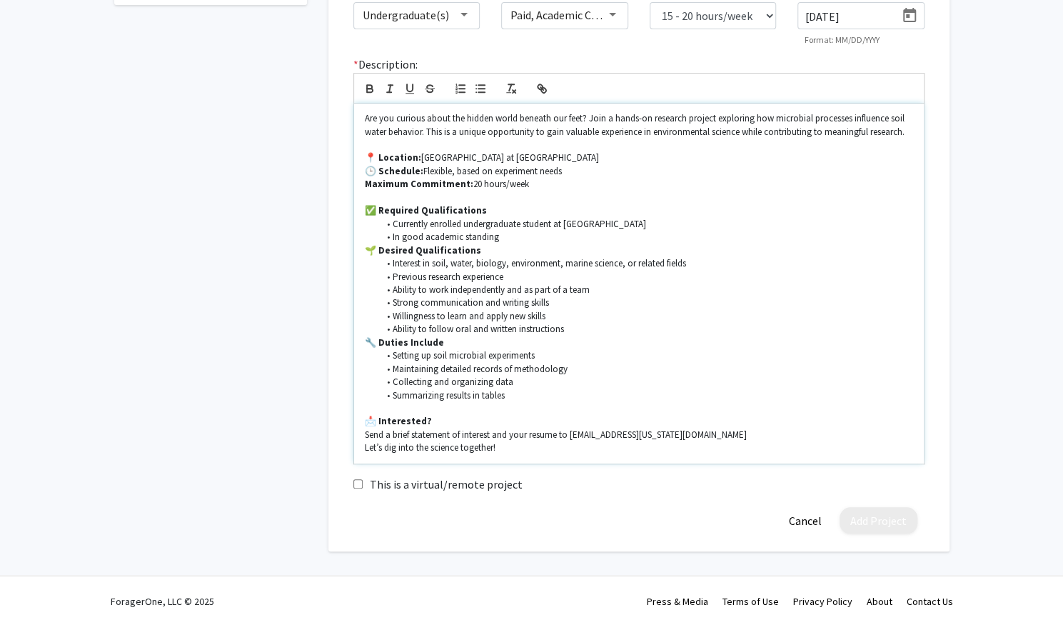
click at [653, 434] on p "Send a brief statement of interest and your resume to [EMAIL_ADDRESS][US_STATE]…" at bounding box center [639, 435] width 549 height 13
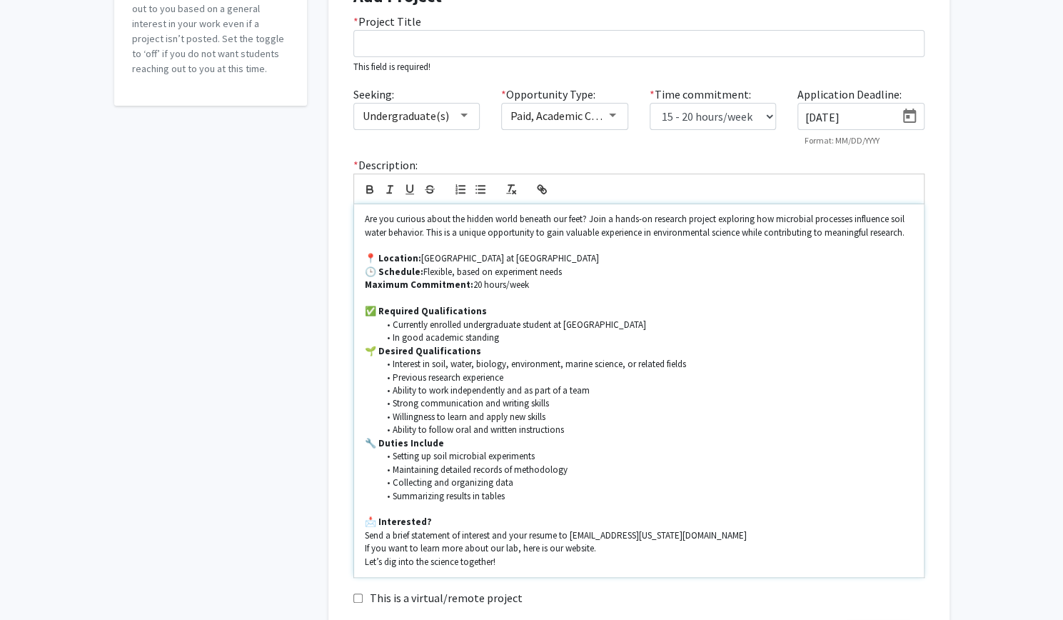
scroll to position [248, 0]
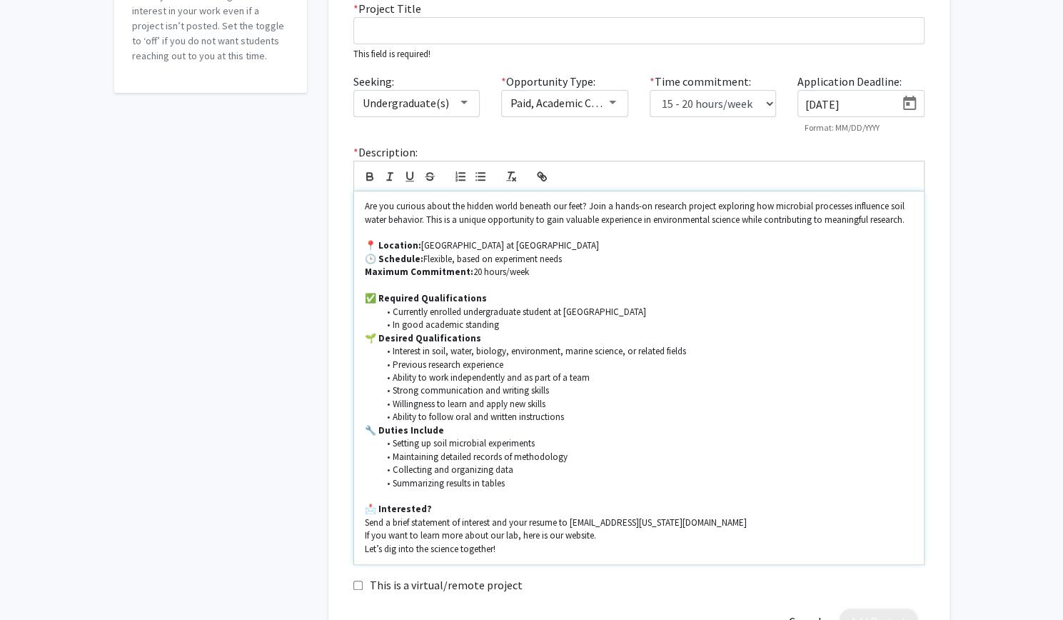
click at [419, 245] on p "📍 Location: [GEOGRAPHIC_DATA] at [GEOGRAPHIC_DATA]" at bounding box center [639, 245] width 549 height 13
click at [365, 271] on strong "Maximum Commitment:" at bounding box center [419, 272] width 109 height 12
click at [719, 302] on p "✅ Required Qualifications" at bounding box center [639, 298] width 549 height 13
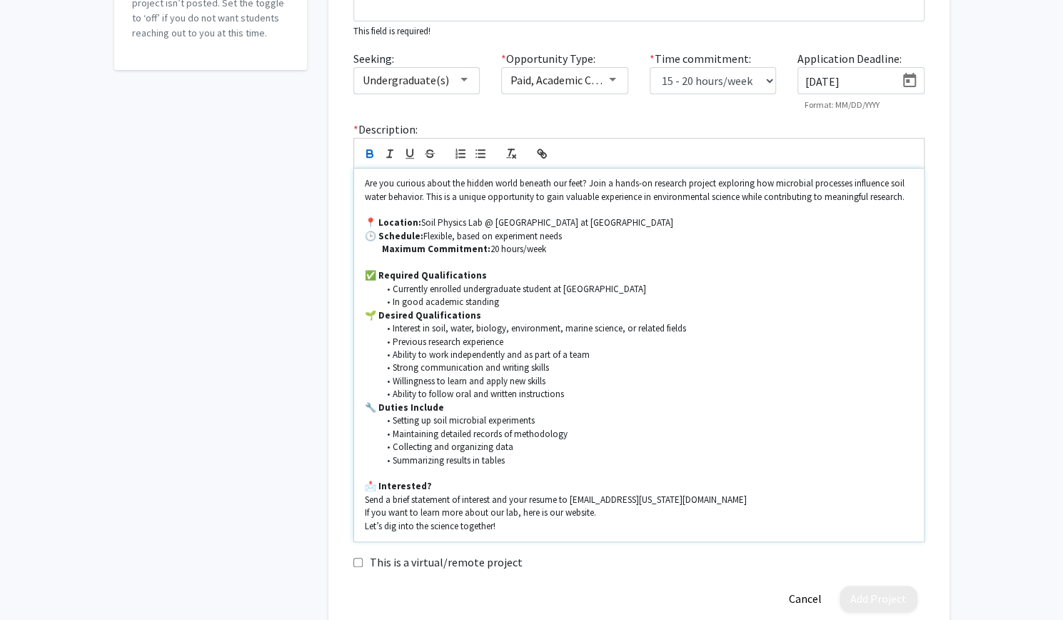
scroll to position [242, 0]
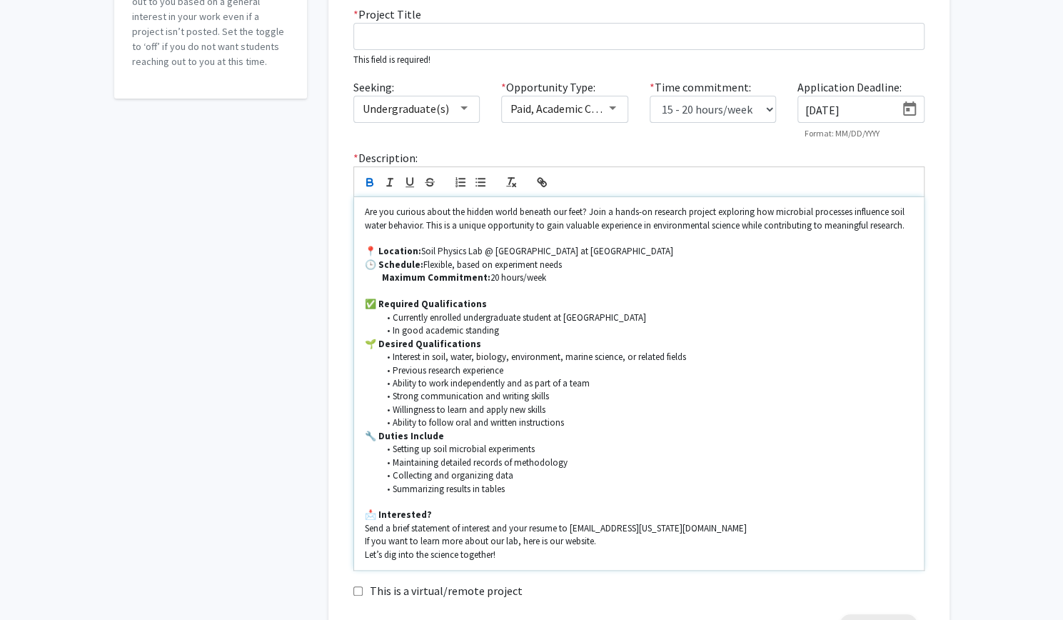
click at [524, 248] on p "📍 Location: Soil Physics Lab @ [GEOGRAPHIC_DATA] at [GEOGRAPHIC_DATA]" at bounding box center [639, 251] width 549 height 13
click at [669, 241] on p at bounding box center [639, 238] width 549 height 13
click at [483, 278] on p "Maximum Commitment: 20 hours/week" at bounding box center [639, 277] width 549 height 13
click at [574, 264] on p "🕒 Schedule: Flexible, based on experiment needs" at bounding box center [639, 265] width 549 height 13
click at [571, 275] on p "Maximum Commitment: 20 hours/week" at bounding box center [639, 277] width 549 height 13
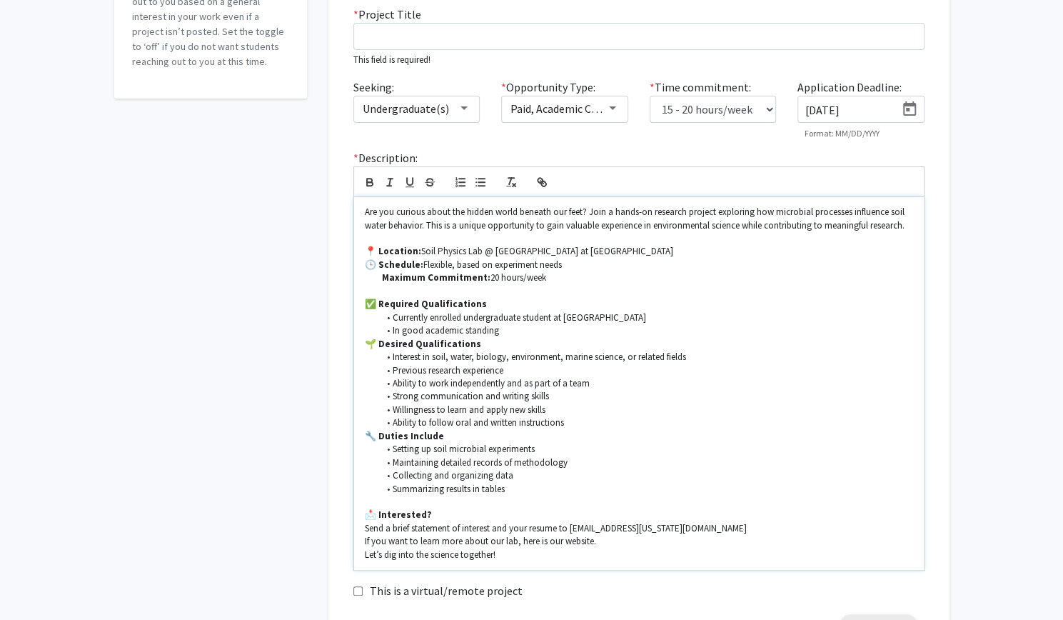
click at [479, 278] on p "Maximum Commitment: 20 hours/week" at bounding box center [639, 277] width 549 height 13
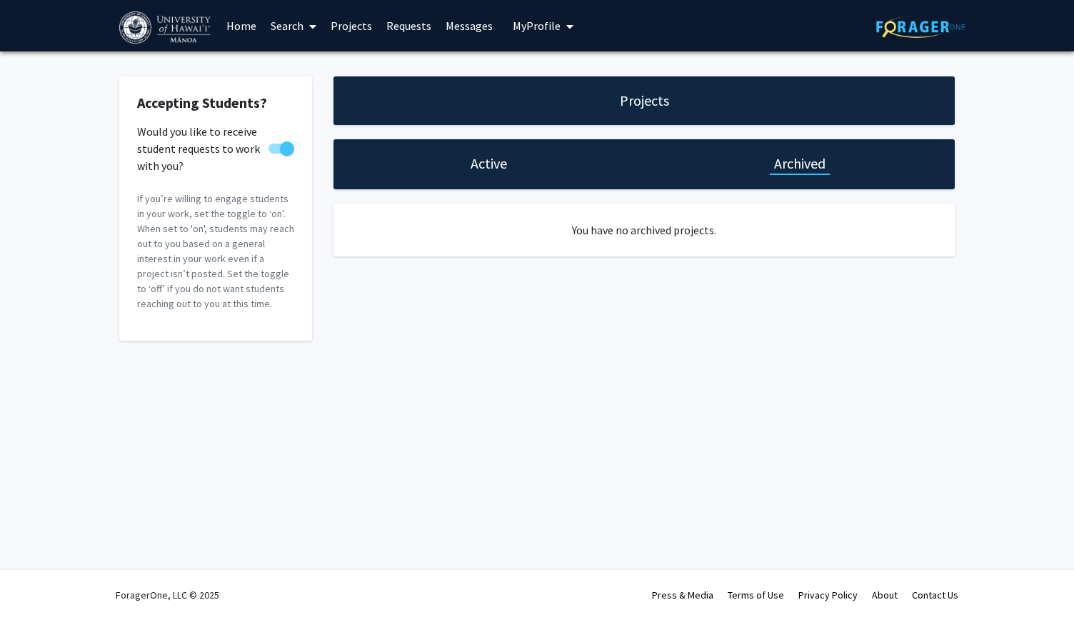
click at [512, 166] on div "Active" at bounding box center [489, 164] width 311 height 50
click at [486, 164] on h1 "Active" at bounding box center [489, 164] width 36 height 20
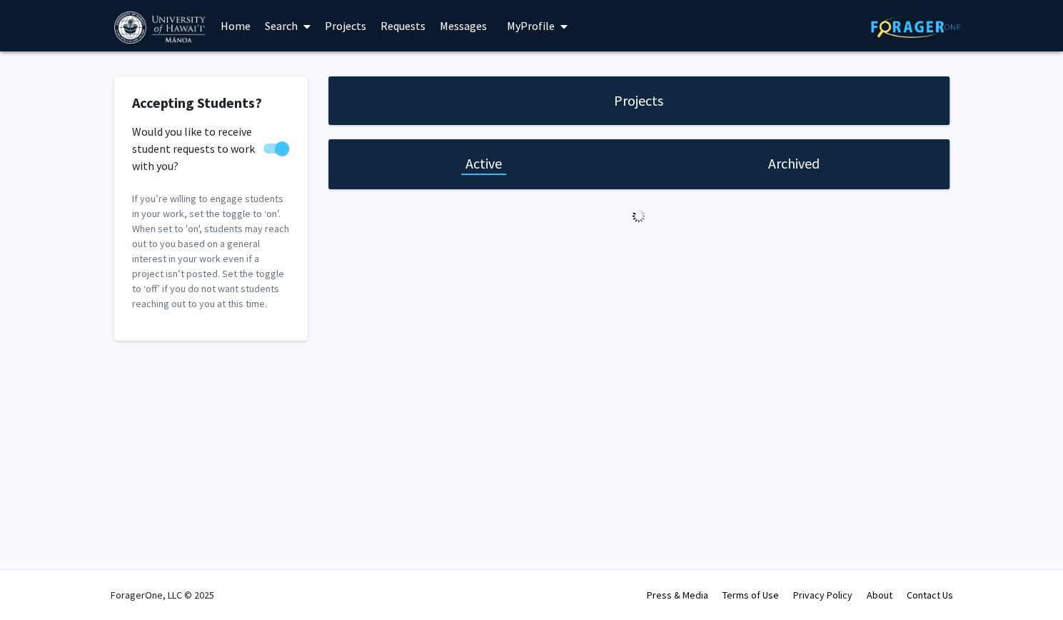
select select "15 - 20"
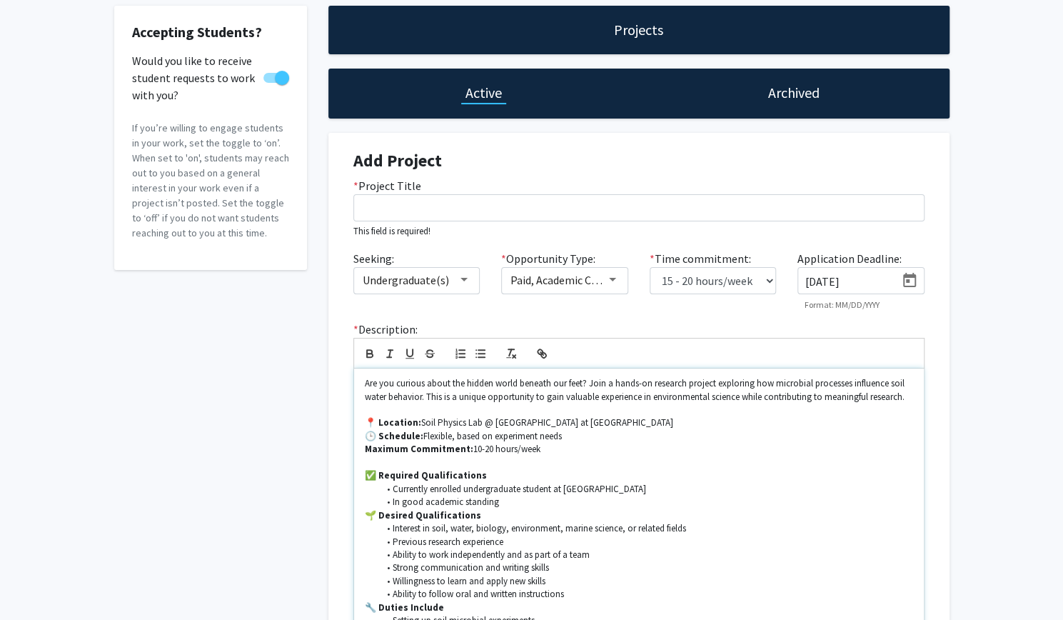
scroll to position [71, 0]
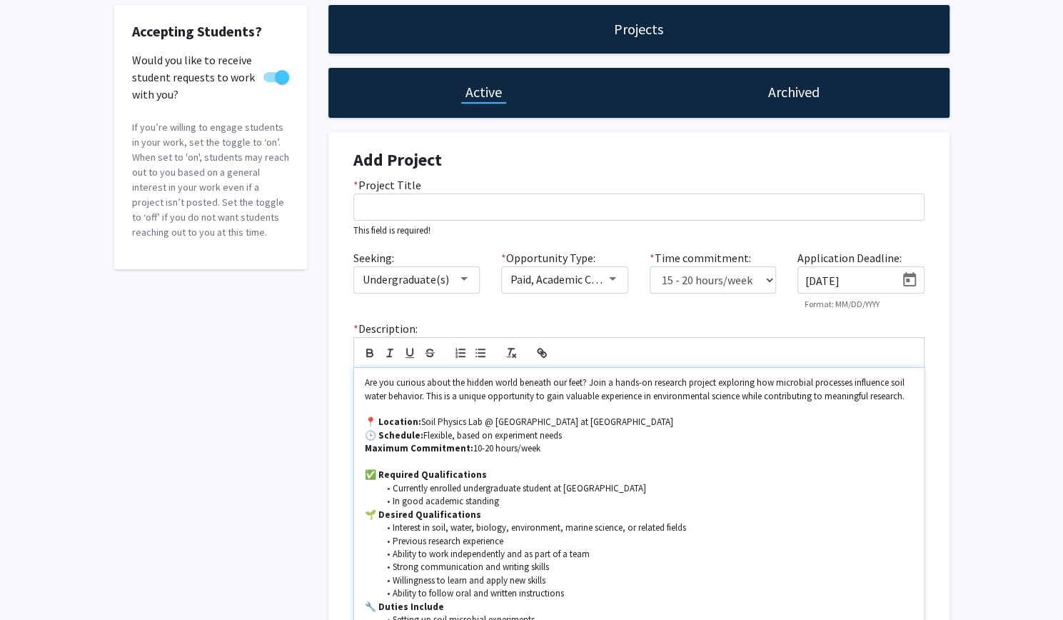
click at [406, 447] on strong "Maximum Commitment:" at bounding box center [419, 448] width 109 height 12
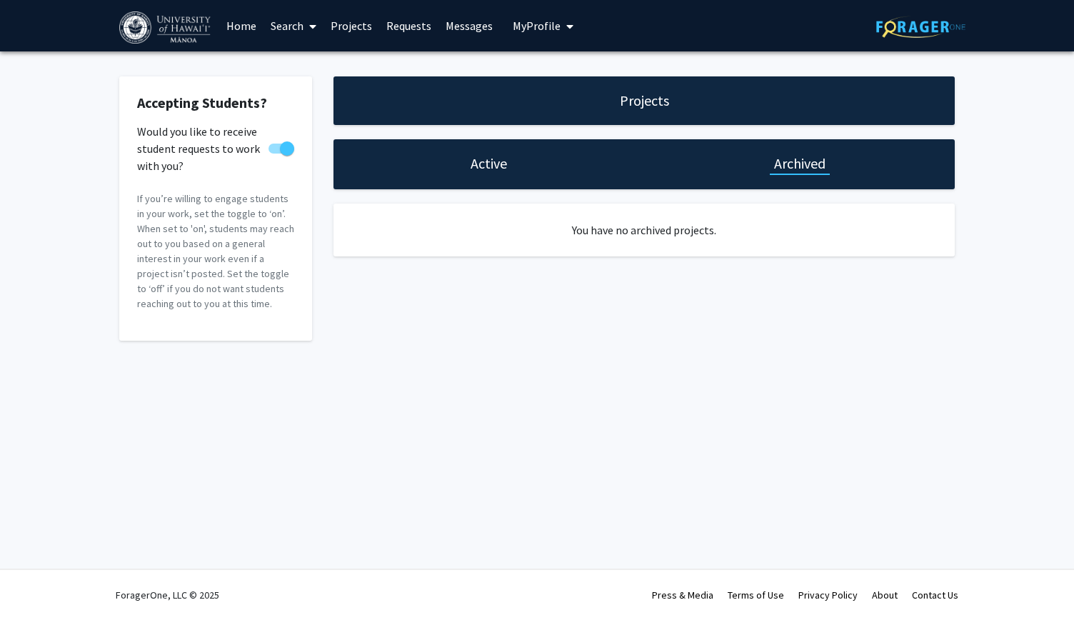
click at [486, 162] on h1 "Active" at bounding box center [489, 164] width 36 height 20
select select "15 - 20"
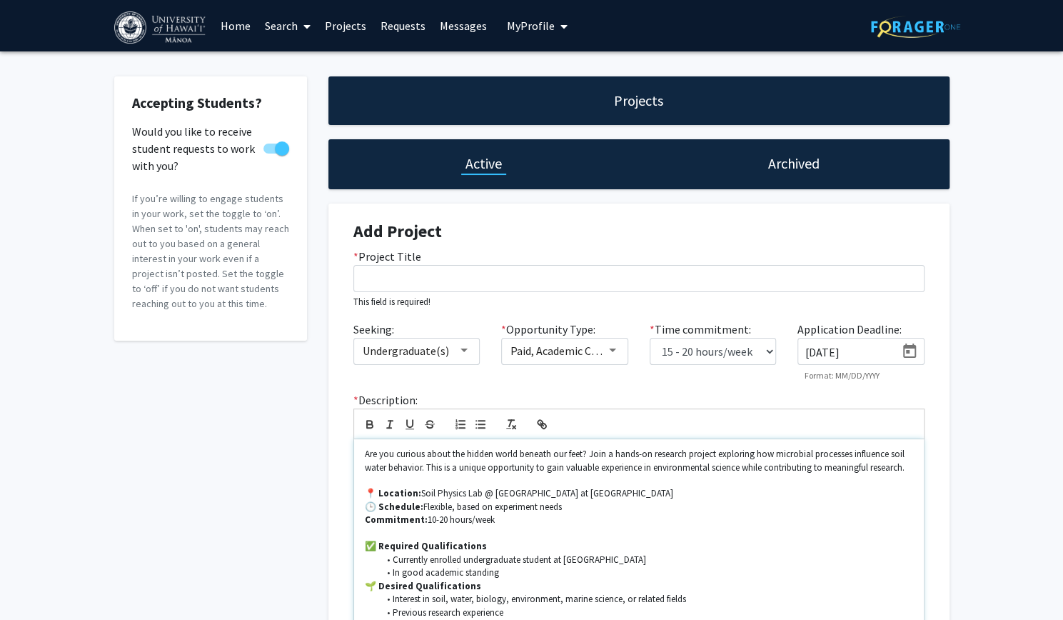
click at [494, 522] on p "Commitment: 10-20 hours/week" at bounding box center [639, 520] width 549 height 13
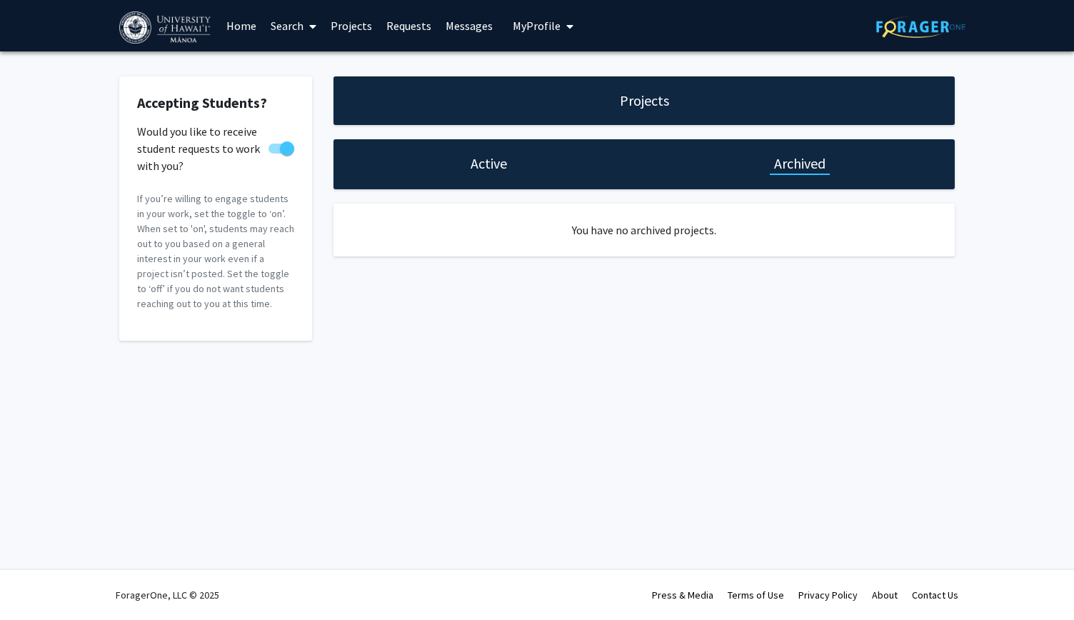
click at [485, 155] on h1 "Active" at bounding box center [489, 164] width 36 height 20
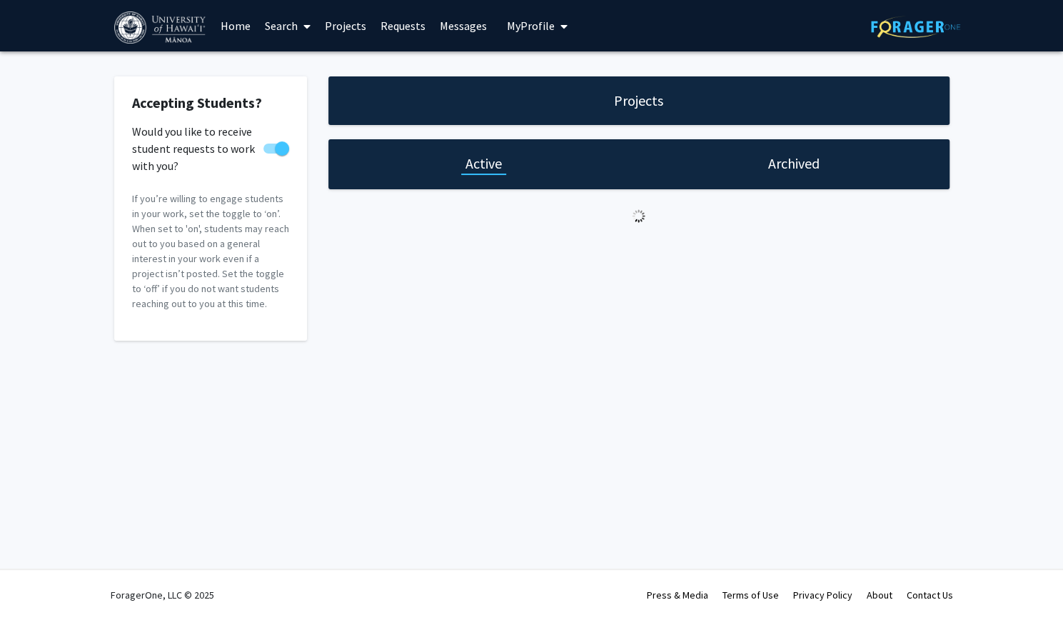
select select "15 - 20"
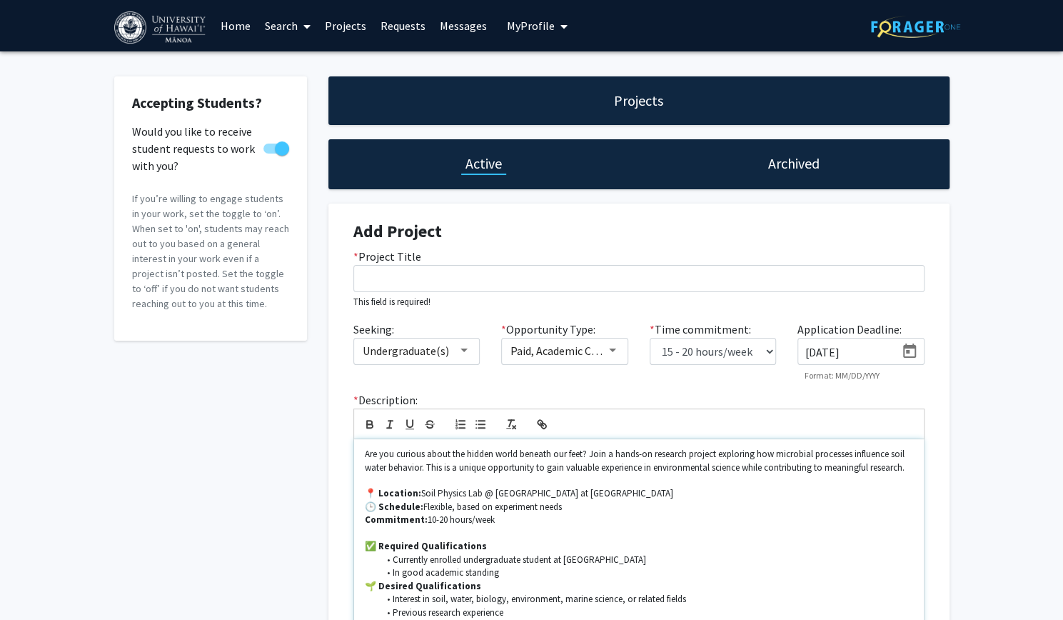
click at [504, 517] on p "Commitment: 10-20 hours/week" at bounding box center [639, 520] width 549 height 13
click at [520, 527] on p at bounding box center [639, 533] width 549 height 13
click at [517, 521] on p "Commitment: 10-20 hours/week depending on experimental stages" at bounding box center [639, 520] width 549 height 13
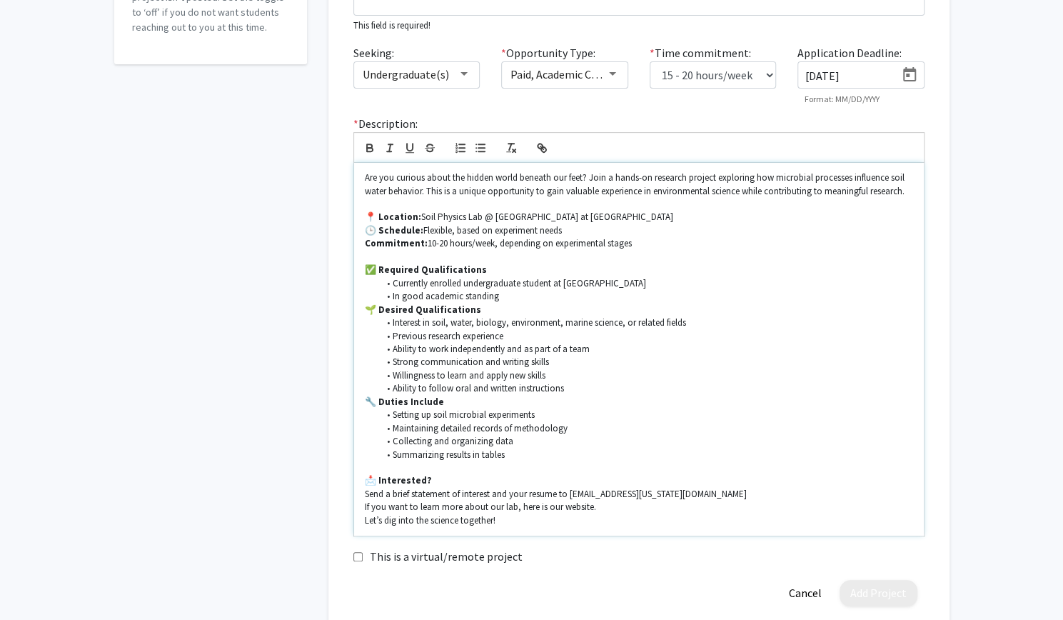
scroll to position [277, 0]
click at [607, 508] on p "If you want to learn more about our lab, here is our website." at bounding box center [639, 506] width 549 height 13
click at [501, 519] on p "Let’s dig into the science together!" at bounding box center [639, 520] width 549 height 13
